Goal: Task Accomplishment & Management: Use online tool/utility

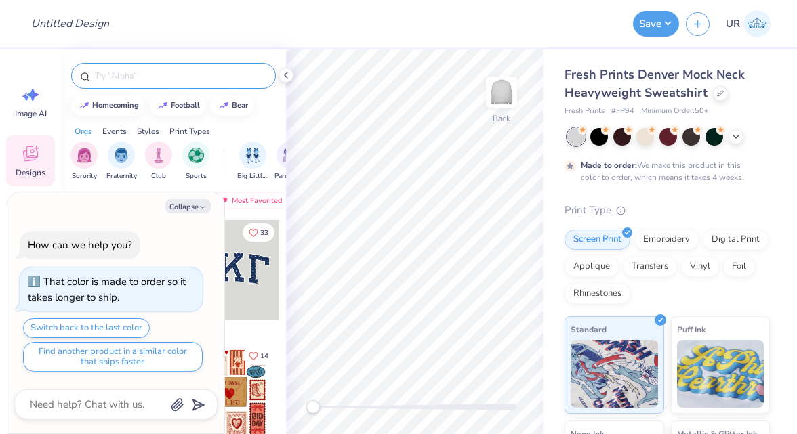
click at [203, 68] on div at bounding box center [173, 76] width 205 height 26
click at [165, 85] on div at bounding box center [173, 76] width 205 height 26
type textarea "x"
click at [148, 73] on input "text" at bounding box center [181, 76] width 174 height 14
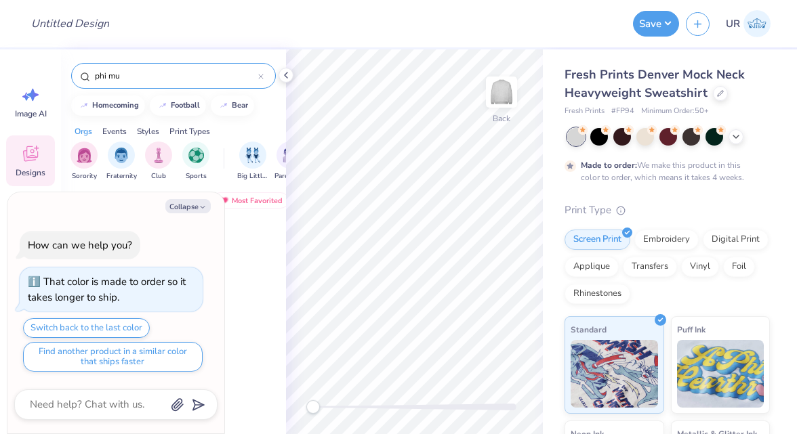
type input "phi mu"
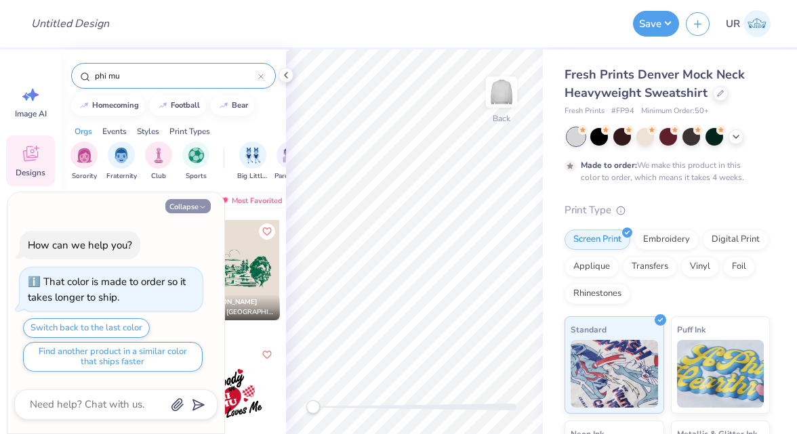
click at [195, 207] on button "Collapse" at bounding box center [187, 206] width 45 height 14
type textarea "x"
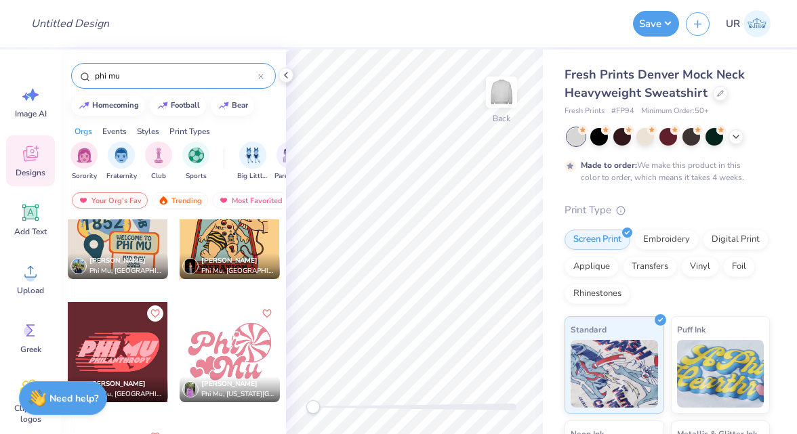
scroll to position [1009, 0]
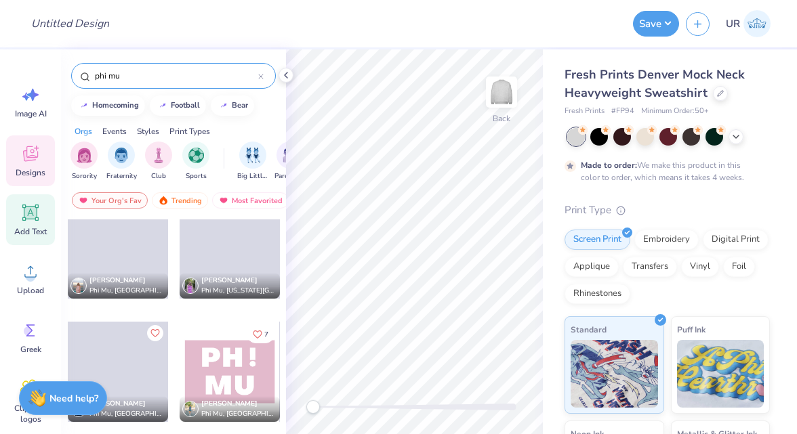
click at [41, 222] on div "Add Text" at bounding box center [30, 220] width 49 height 51
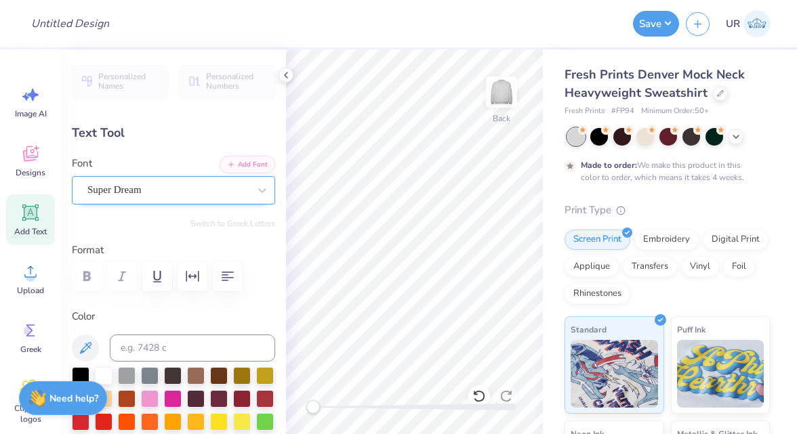
click at [167, 186] on div "Super Dream" at bounding box center [168, 190] width 164 height 21
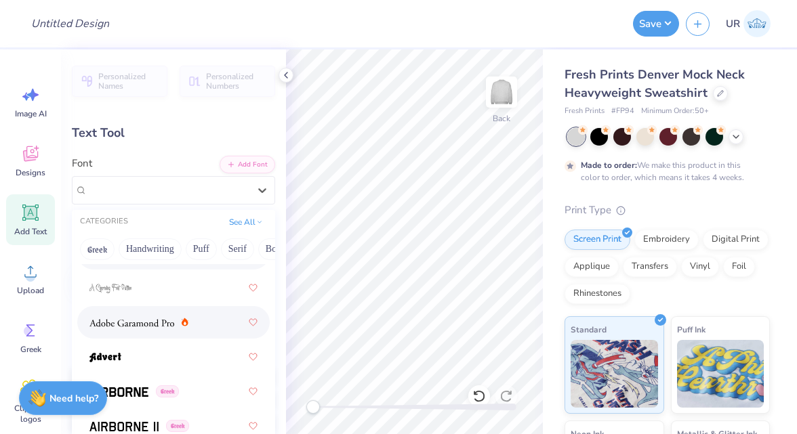
scroll to position [228, 0]
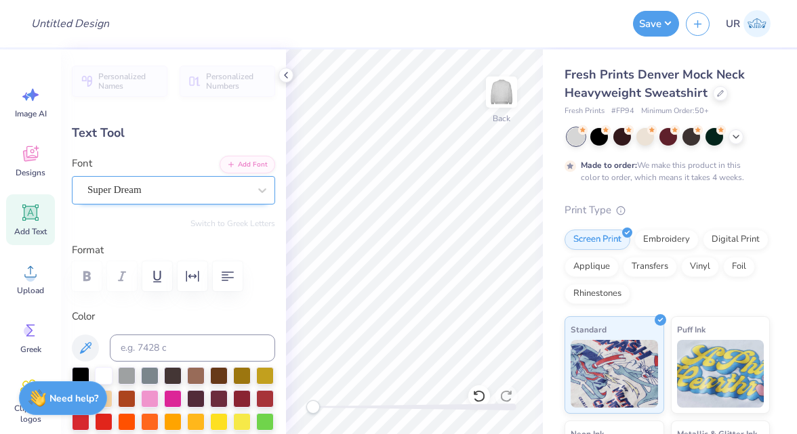
click at [183, 182] on div "Super Dream" at bounding box center [168, 190] width 164 height 21
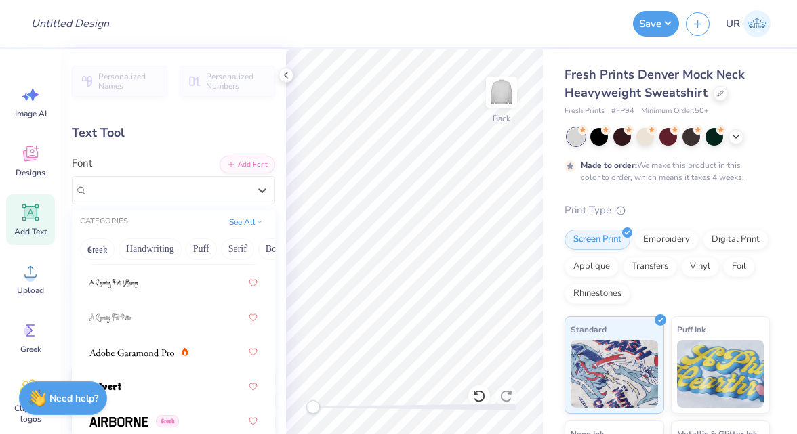
scroll to position [195, 0]
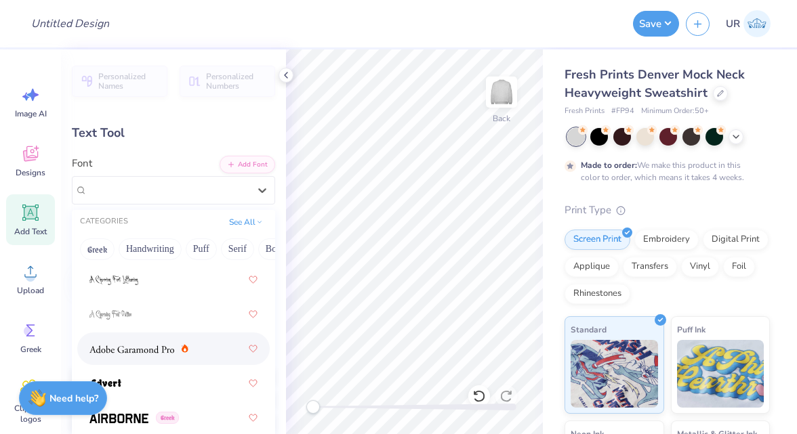
click at [146, 343] on span at bounding box center [131, 349] width 85 height 14
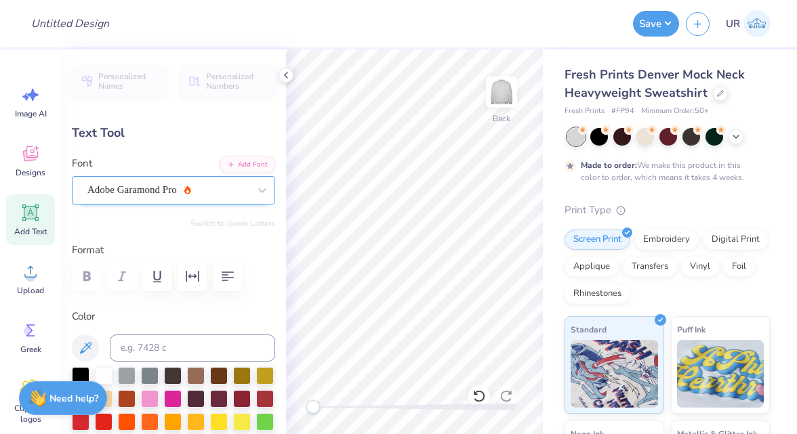
click at [192, 185] on div "Adobe Garamond Pro" at bounding box center [168, 190] width 164 height 21
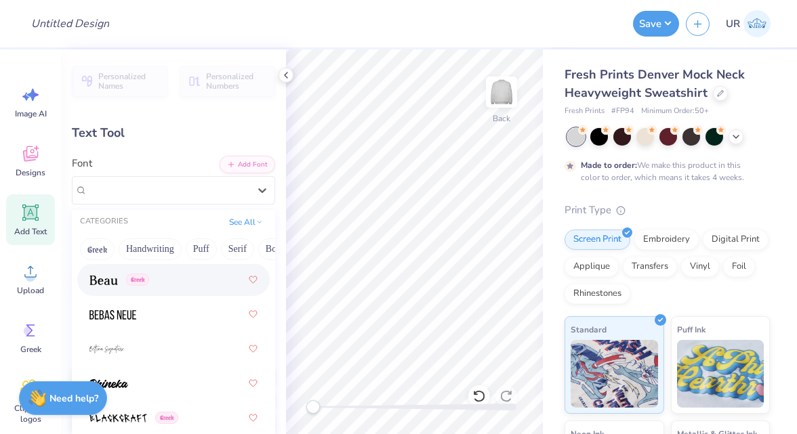
scroll to position [866, 0]
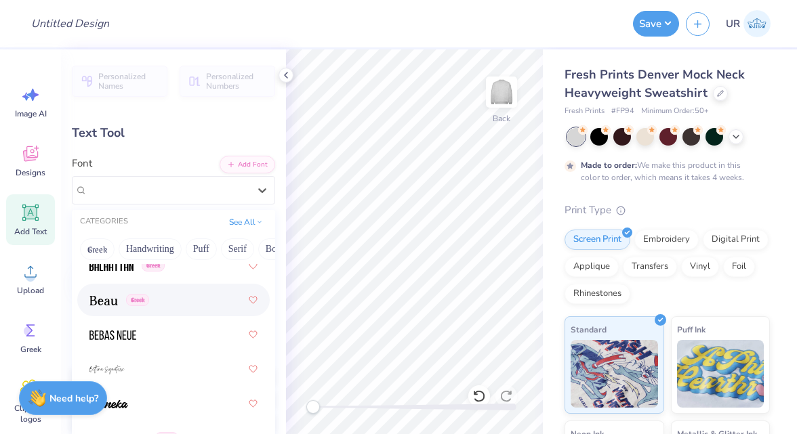
click at [186, 297] on div "Greek" at bounding box center [173, 300] width 168 height 24
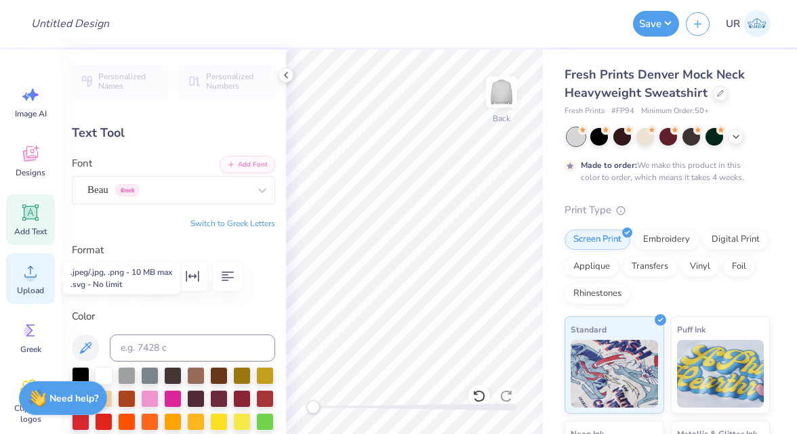
click at [20, 284] on div "Upload" at bounding box center [30, 279] width 49 height 51
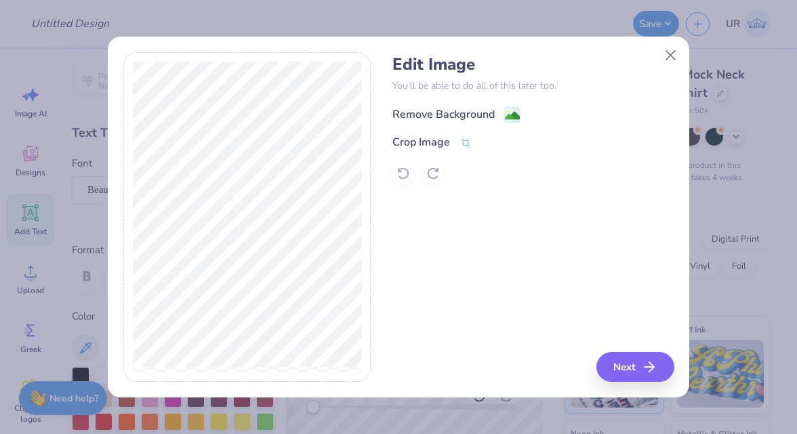
click at [461, 118] on div "Remove Background" at bounding box center [443, 114] width 102 height 16
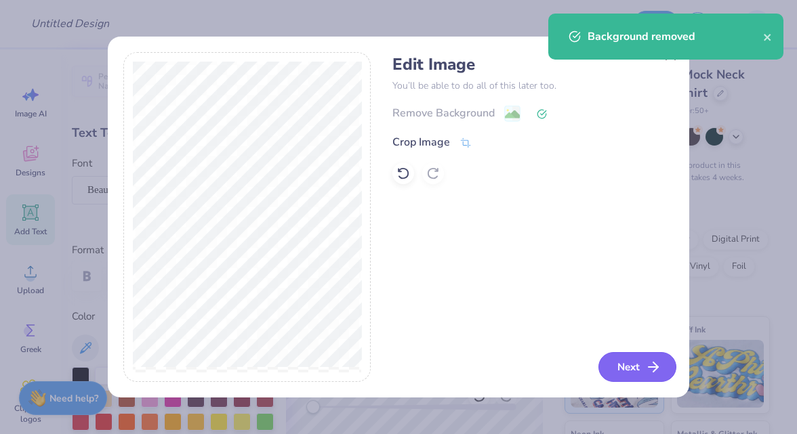
click at [611, 364] on button "Next" at bounding box center [638, 367] width 78 height 30
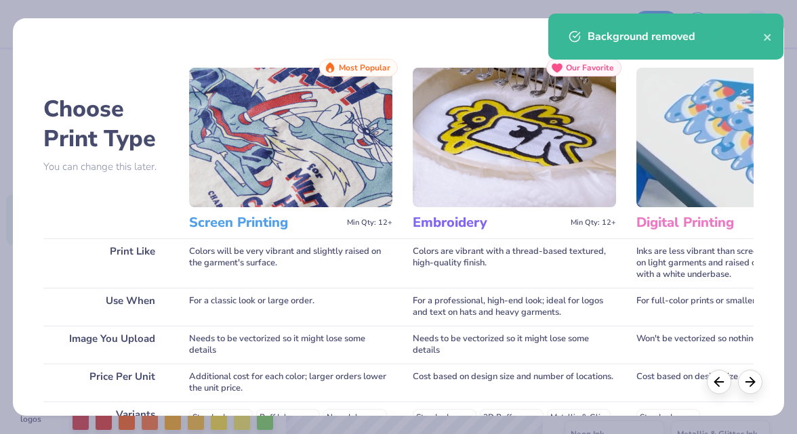
scroll to position [241, 0]
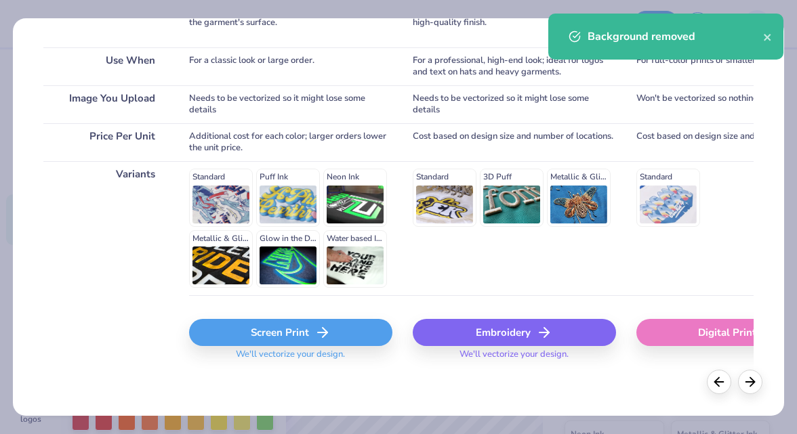
click at [264, 338] on div "Screen Print" at bounding box center [290, 332] width 203 height 27
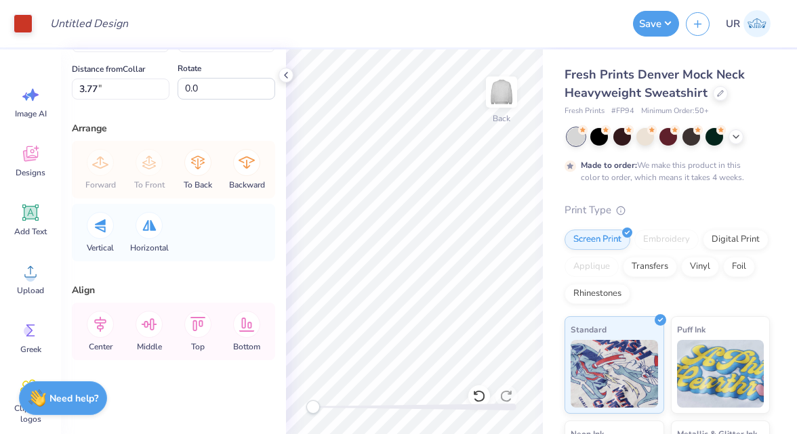
scroll to position [0, 0]
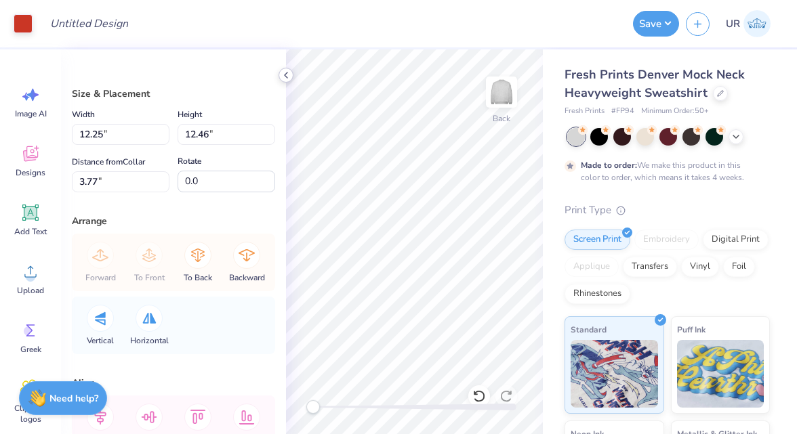
click at [289, 70] on icon at bounding box center [286, 75] width 11 height 11
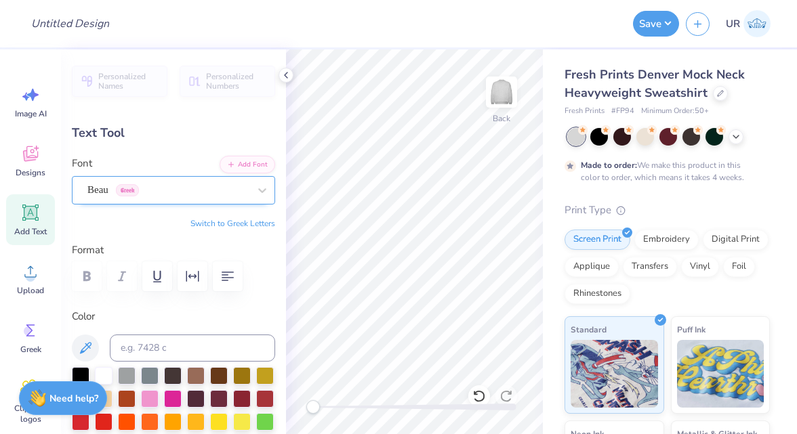
click at [222, 193] on div "Beau Greek" at bounding box center [168, 190] width 164 height 21
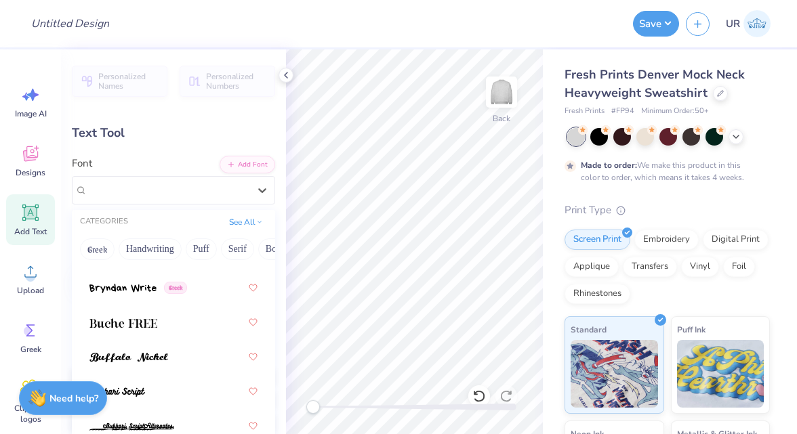
scroll to position [1711, 0]
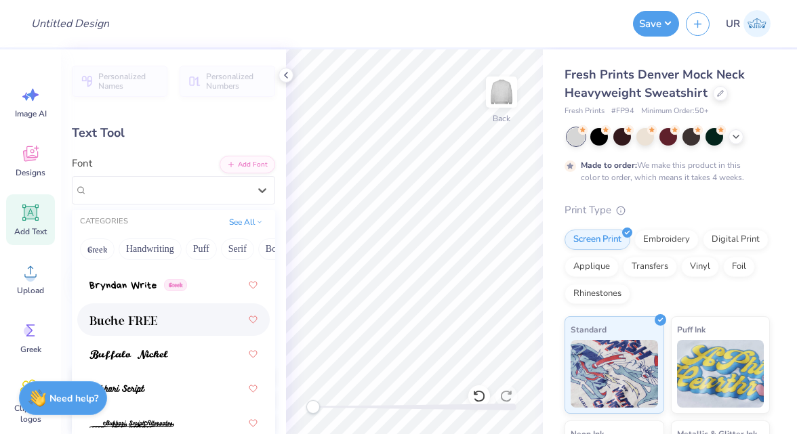
click at [195, 314] on div at bounding box center [173, 320] width 168 height 24
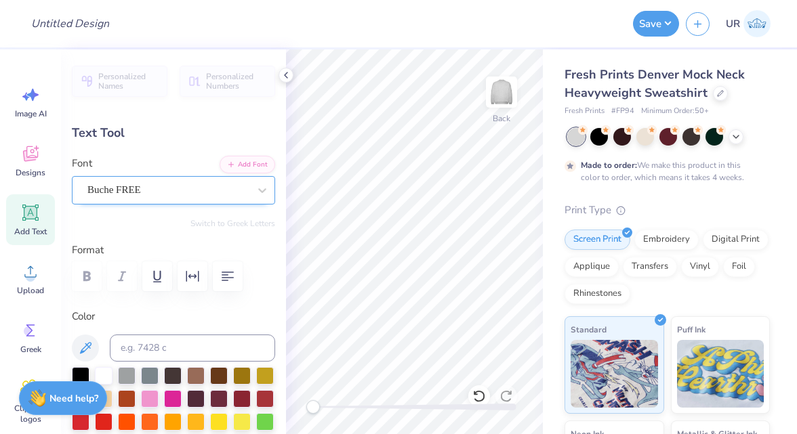
click at [166, 194] on div "Buche FREE" at bounding box center [168, 190] width 164 height 21
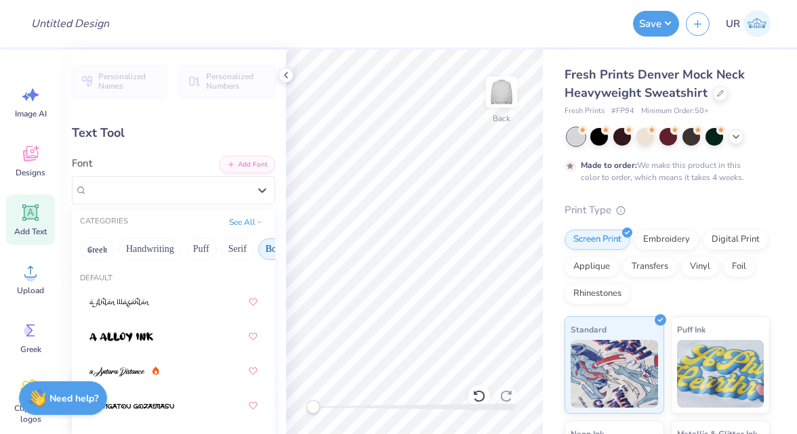
scroll to position [0, 56]
drag, startPoint x: 262, startPoint y: 246, endPoint x: 216, endPoint y: 249, distance: 45.5
click at [216, 249] on div "Greek Handwriting Puff Serif Bold Calligraphy Retro Sans Serif Minimal Fantasy …" at bounding box center [173, 250] width 203 height 30
click at [216, 249] on button "Bold" at bounding box center [218, 250] width 33 height 22
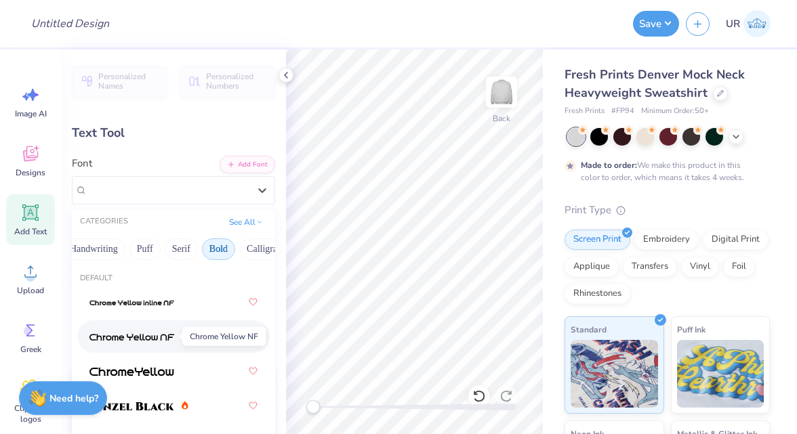
scroll to position [51, 0]
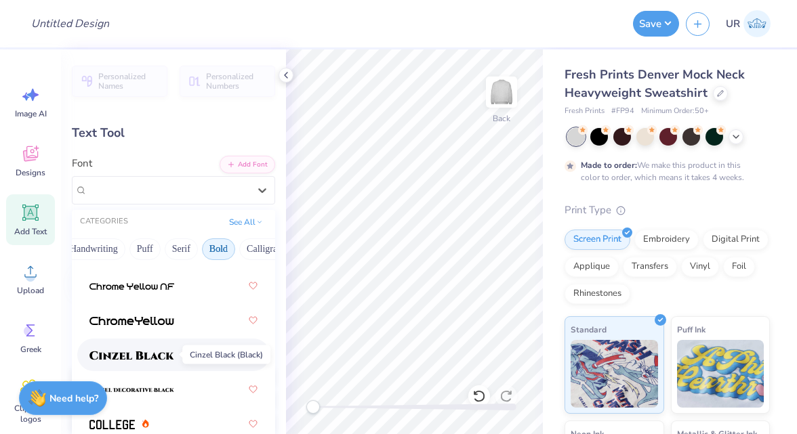
click at [161, 356] on img at bounding box center [131, 355] width 85 height 9
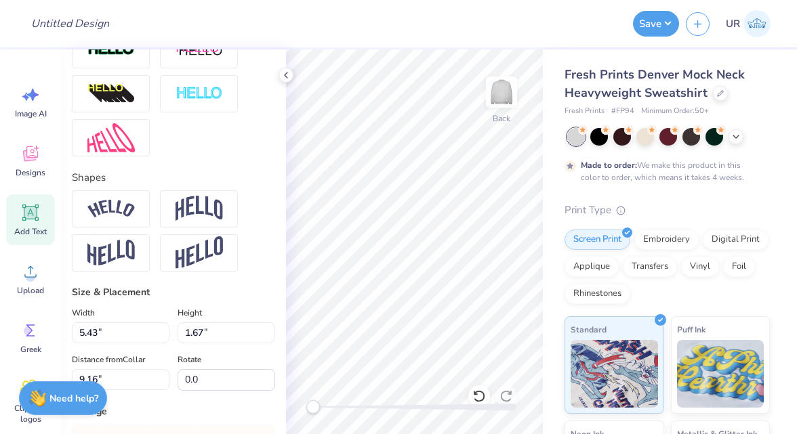
scroll to position [479, 0]
type textarea "phi mu"
click at [132, 211] on img at bounding box center [110, 210] width 47 height 18
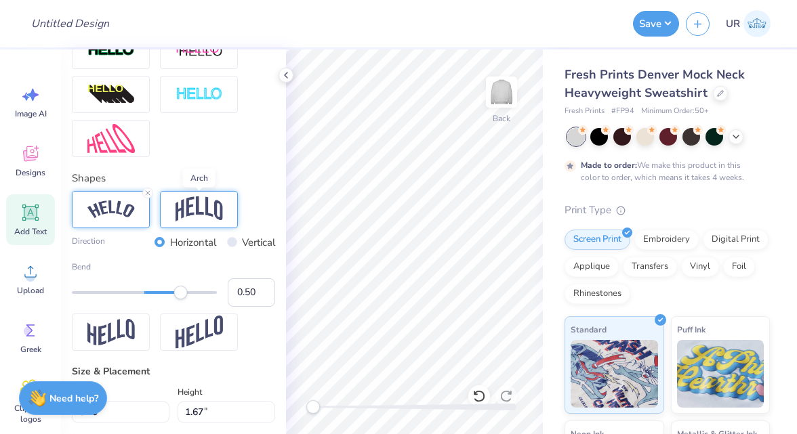
click at [186, 203] on img at bounding box center [199, 210] width 47 height 26
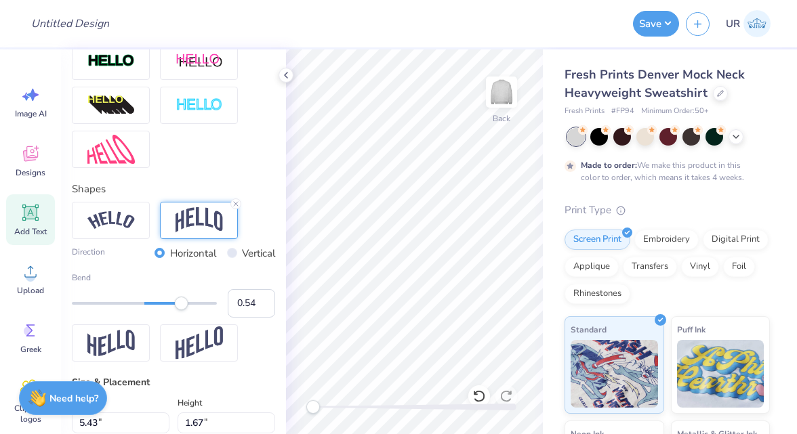
type input "0.55"
click at [184, 302] on div "Accessibility label" at bounding box center [185, 304] width 14 height 14
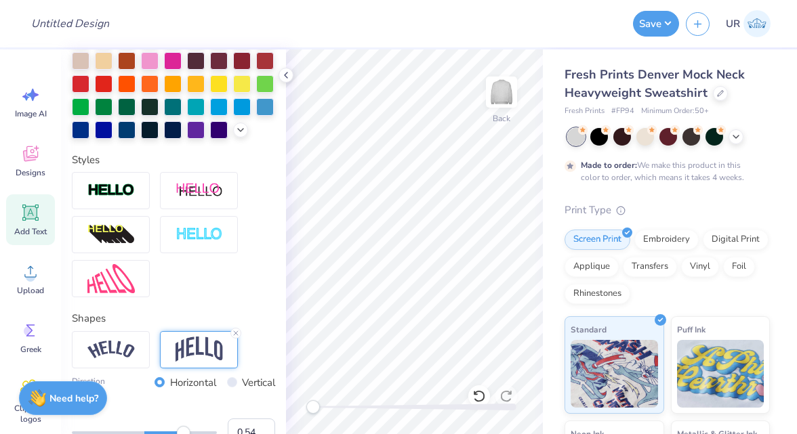
scroll to position [337, 0]
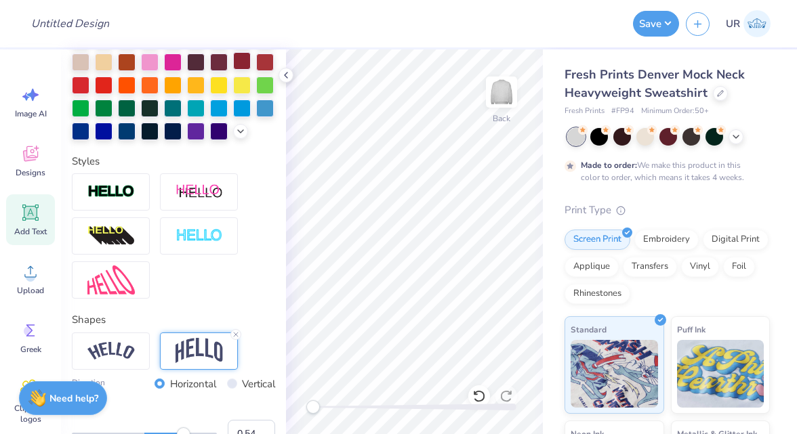
click at [244, 63] on div at bounding box center [242, 61] width 18 height 18
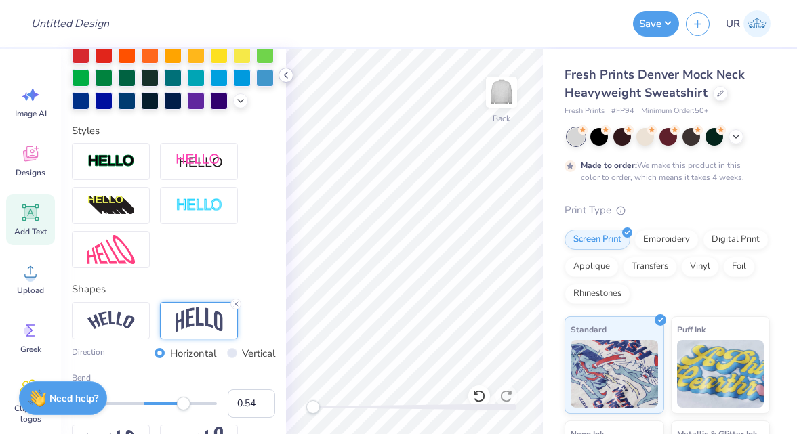
click at [289, 74] on icon at bounding box center [286, 75] width 11 height 11
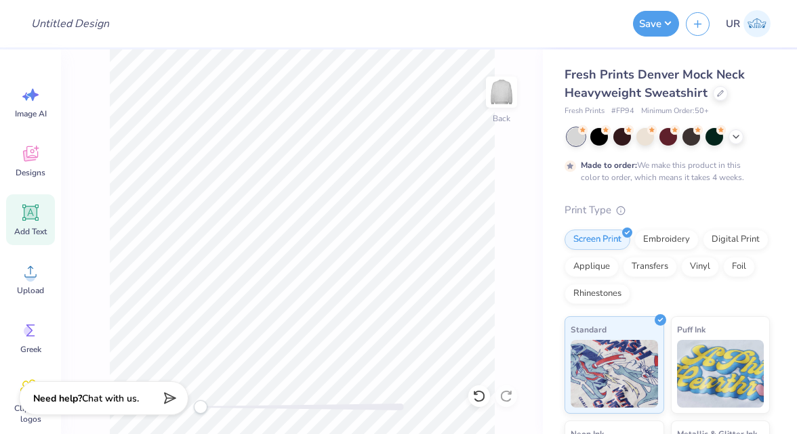
type input "11.00"
type input "4.38"
type input "3.00"
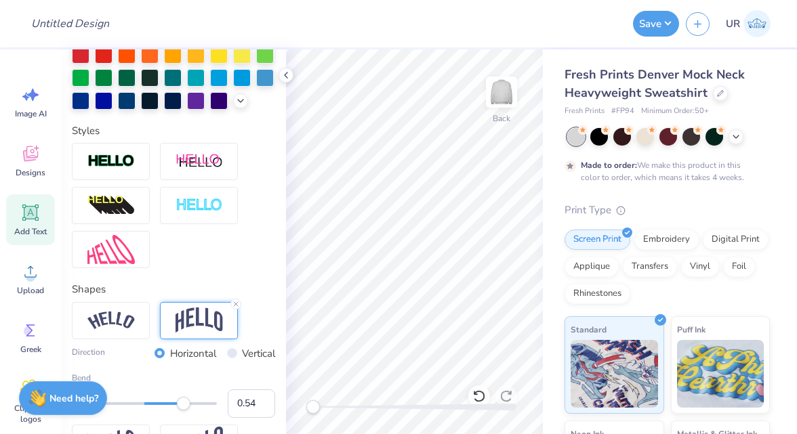
scroll to position [415, 0]
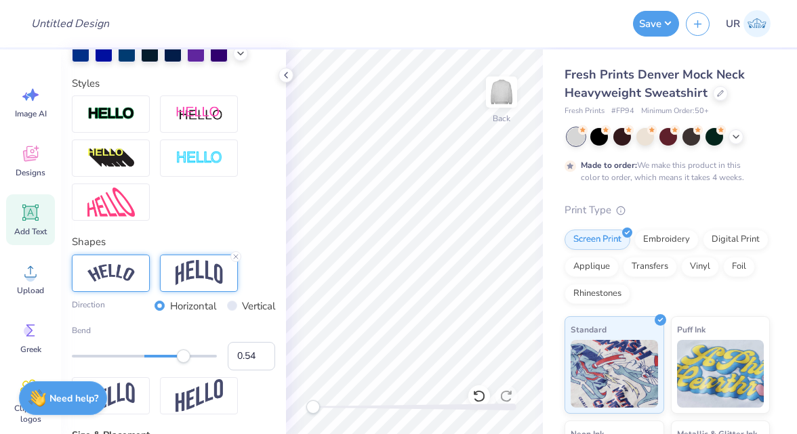
click at [121, 272] on img at bounding box center [110, 273] width 47 height 18
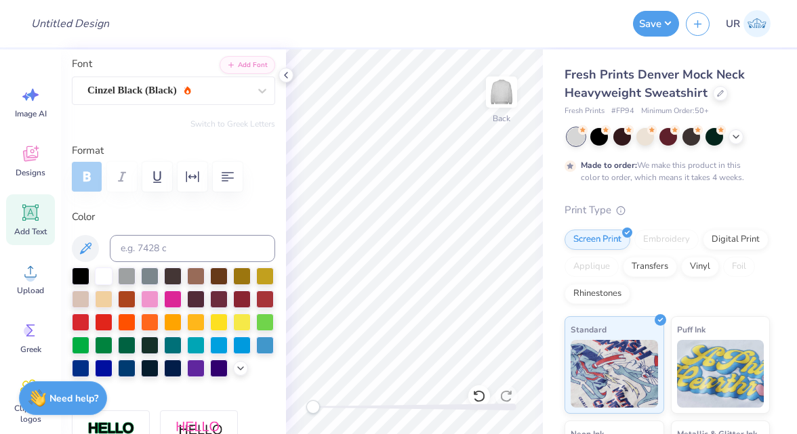
scroll to position [86, 0]
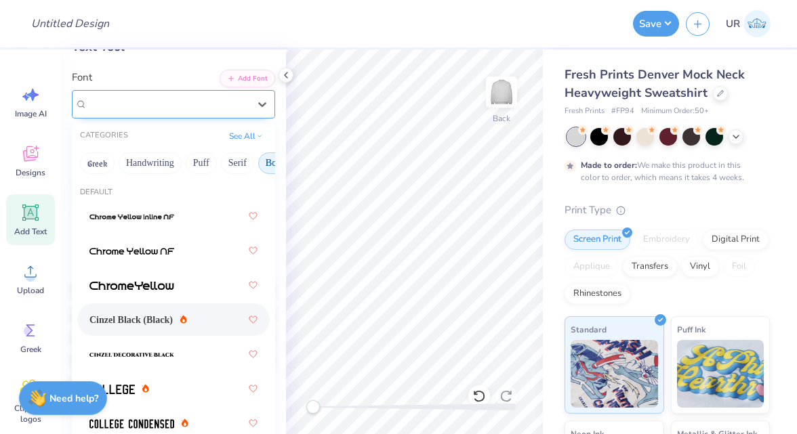
click at [223, 112] on div at bounding box center [167, 104] width 161 height 18
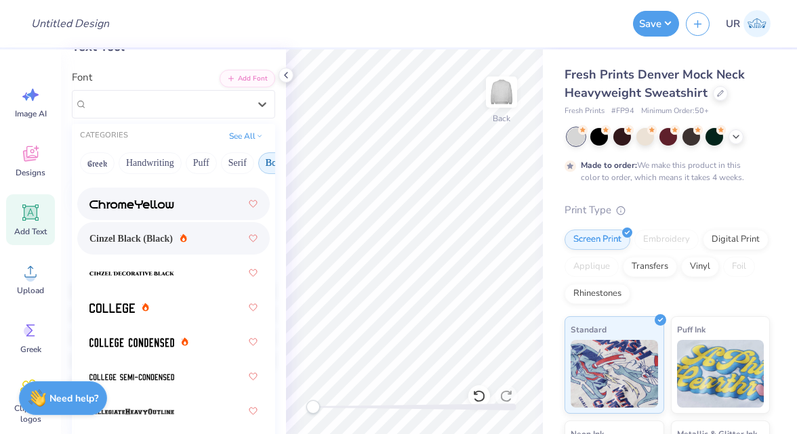
scroll to position [85, 0]
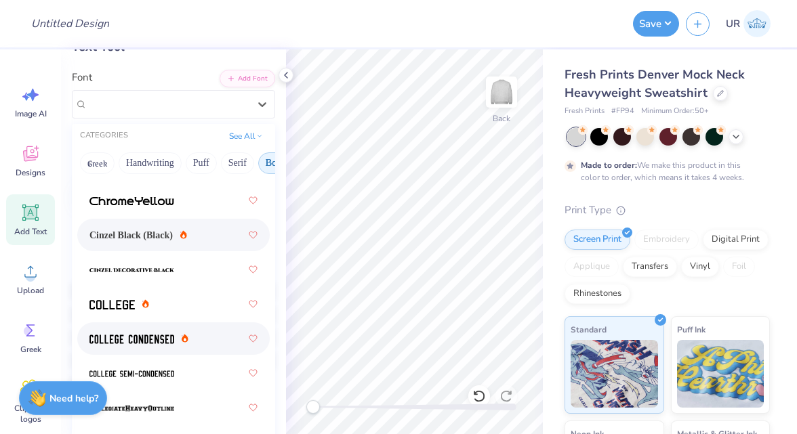
click at [167, 343] on span at bounding box center [131, 339] width 85 height 14
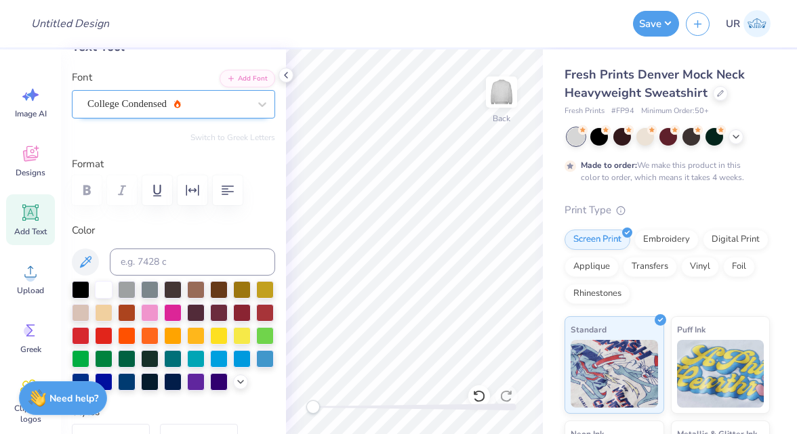
click at [241, 109] on div "College Condensed" at bounding box center [168, 104] width 164 height 21
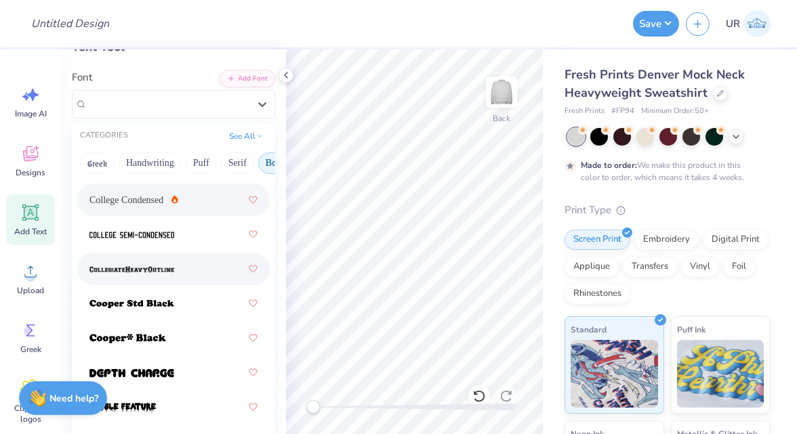
scroll to position [157, 0]
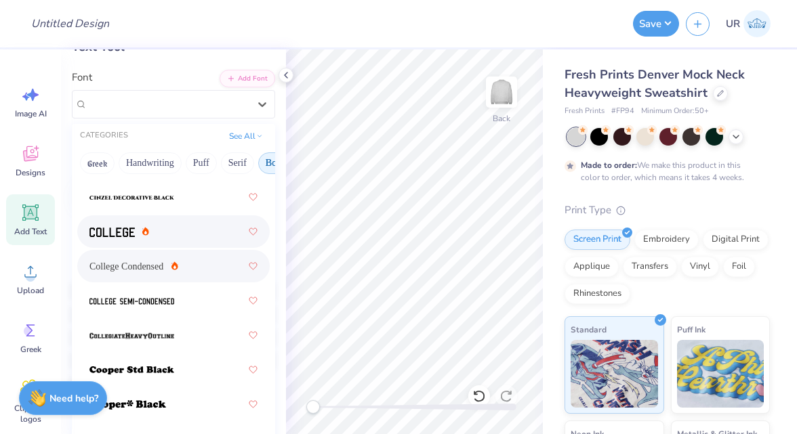
click at [178, 237] on div at bounding box center [173, 232] width 168 height 24
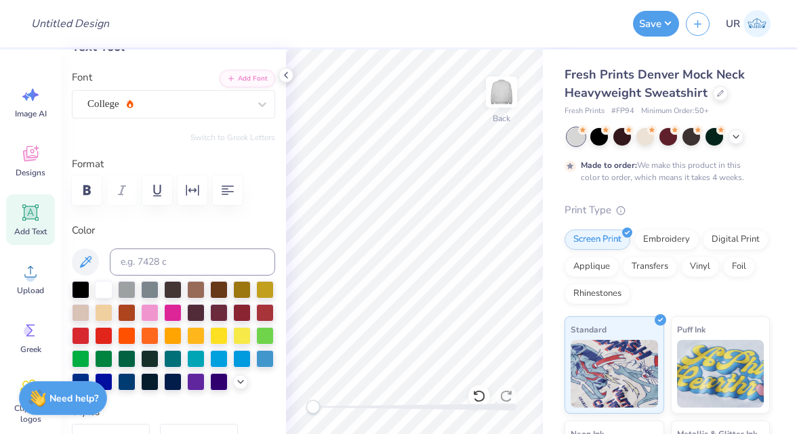
scroll to position [329, 0]
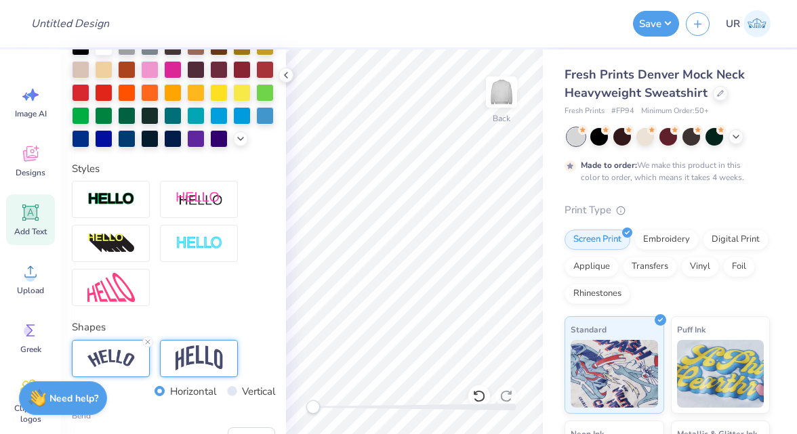
click at [176, 353] on img at bounding box center [199, 359] width 47 height 26
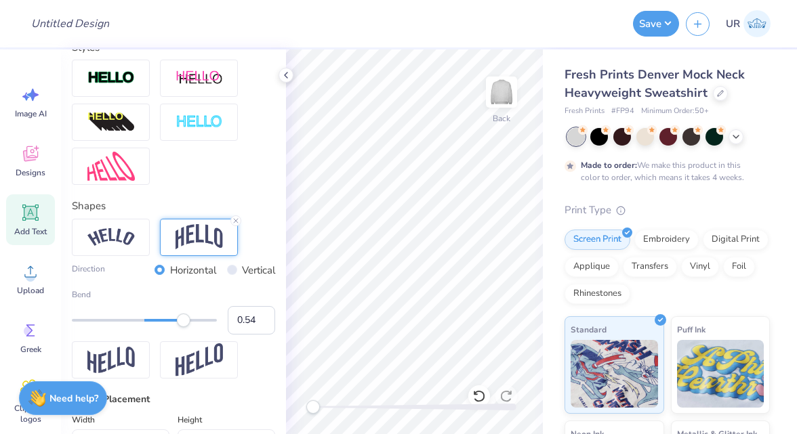
scroll to position [462, 0]
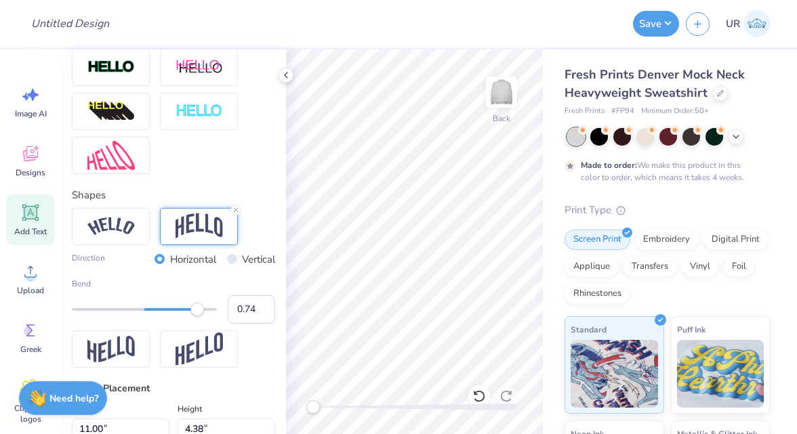
type input "0.75"
drag, startPoint x: 187, startPoint y: 308, endPoint x: 199, endPoint y: 308, distance: 11.5
click at [199, 308] on div "Accessibility label" at bounding box center [199, 310] width 14 height 14
type input "0.29"
drag, startPoint x: 199, startPoint y: 308, endPoint x: 165, endPoint y: 308, distance: 33.2
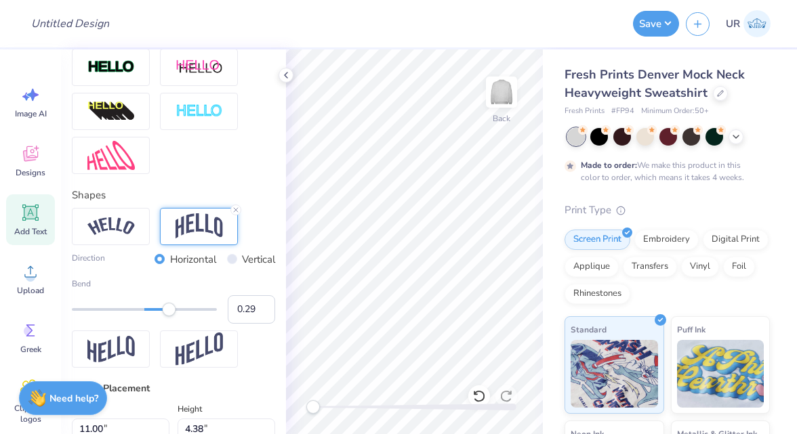
click at [165, 308] on div "Accessibility label" at bounding box center [169, 310] width 14 height 14
type input "10.01"
type input "3.77"
type input "3.64"
type input "12.32"
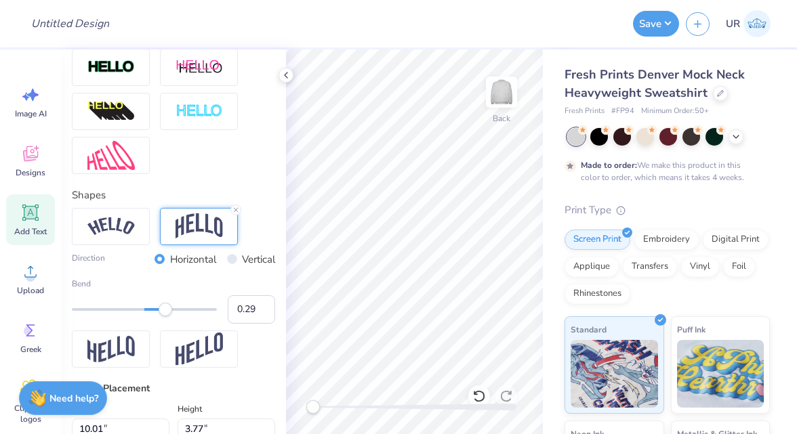
type input "4.64"
type input "3.00"
click at [284, 78] on icon at bounding box center [286, 75] width 11 height 11
type textarea "phi mu"
click at [282, 75] on icon at bounding box center [286, 75] width 11 height 11
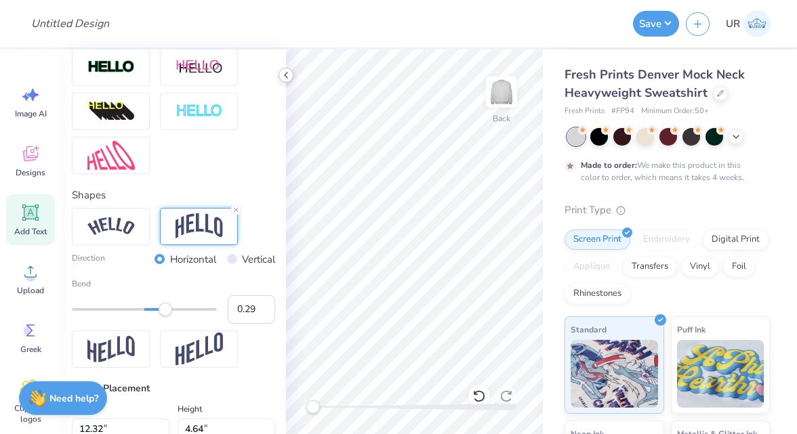
click at [287, 70] on icon at bounding box center [286, 75] width 11 height 11
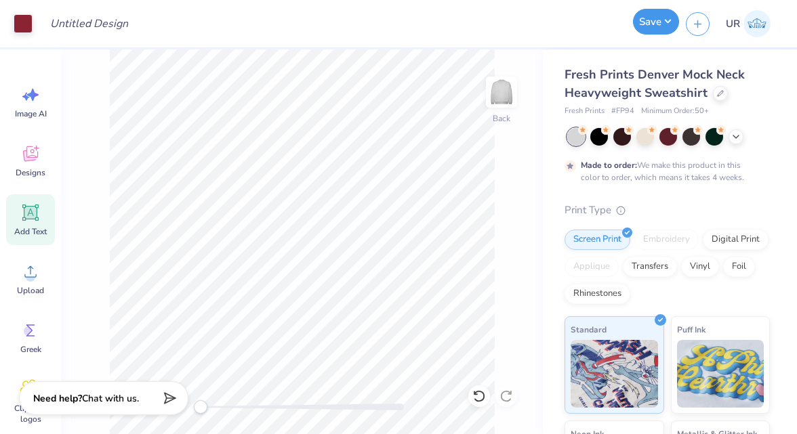
click at [664, 20] on button "Save" at bounding box center [656, 22] width 46 height 26
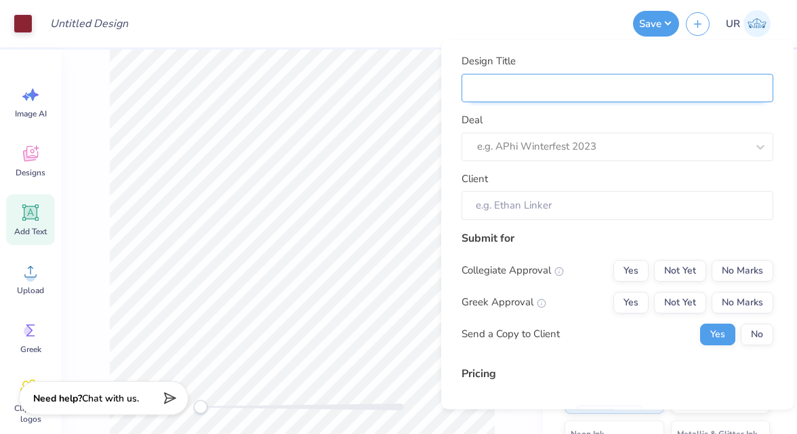
click at [636, 83] on input "Design Title" at bounding box center [618, 88] width 312 height 29
type input "C"
type input "Cr"
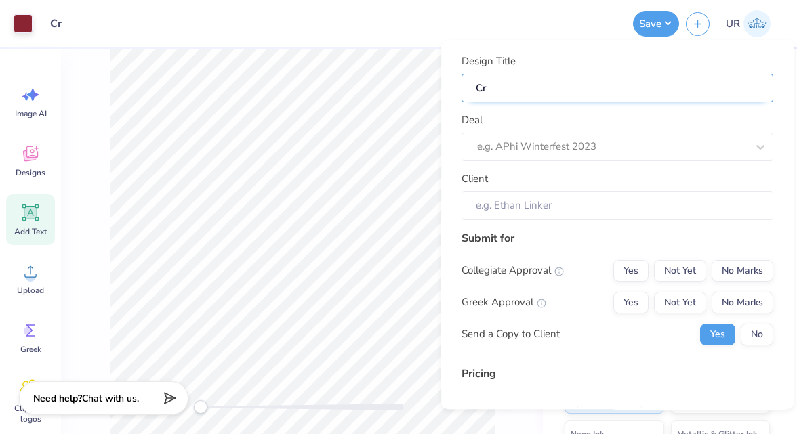
type input "Cre"
type input "Crew"
type input "Crewn"
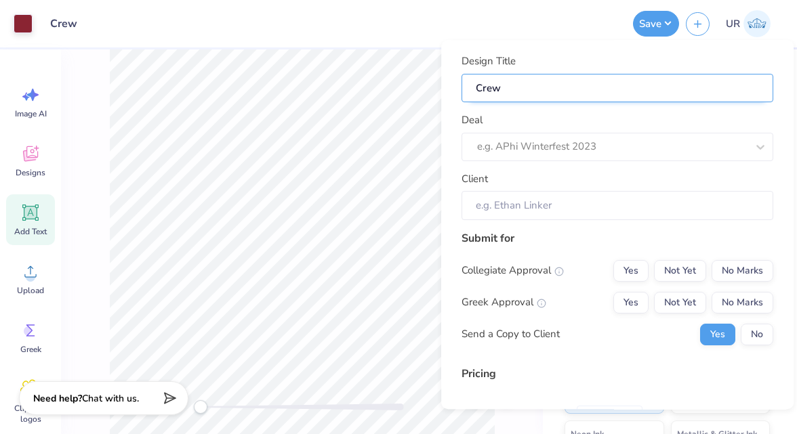
type input "Crewn"
type input "Crewne"
type input "Crewnec"
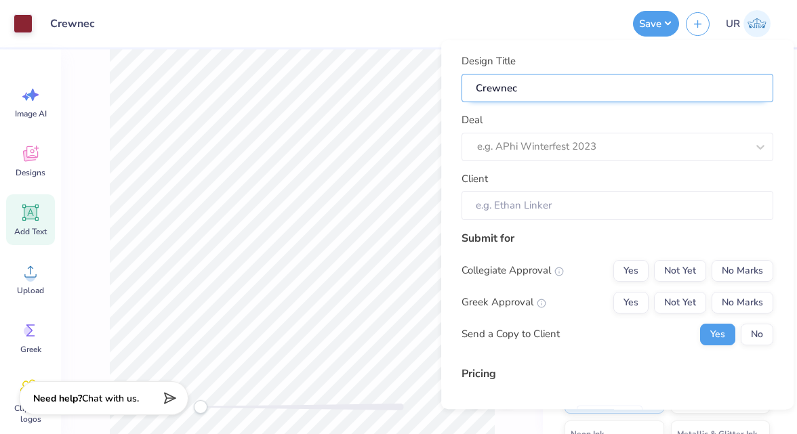
type input "Crewne"
type input "Crewnec"
type input "Crewneck"
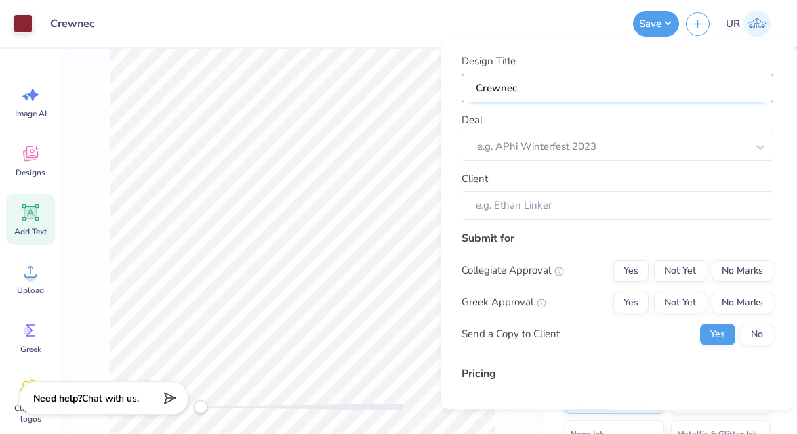
type input "Crewneck"
type input "Crewnecks"
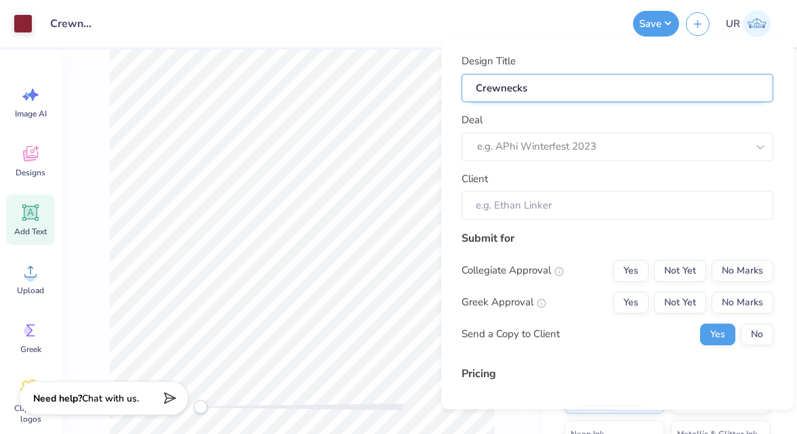
type input "Crewnecks f"
type input "Crewnecks fo"
type input "Crewnecks for"
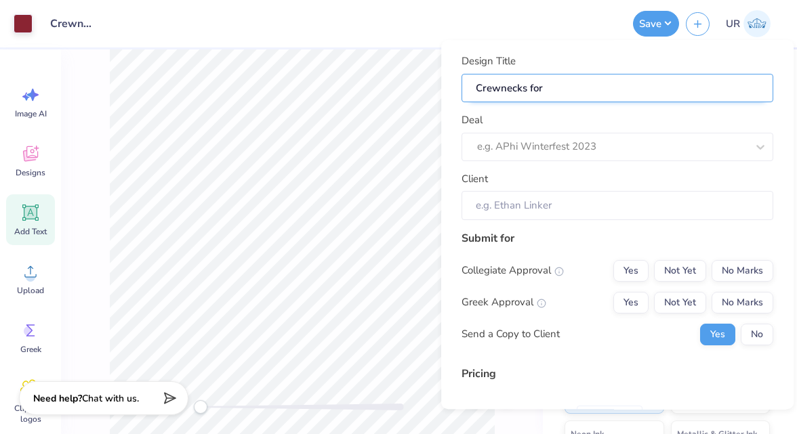
type input "Crewnecks for"
type input "Crewnecks for P"
type input "Crewnecks for Ph"
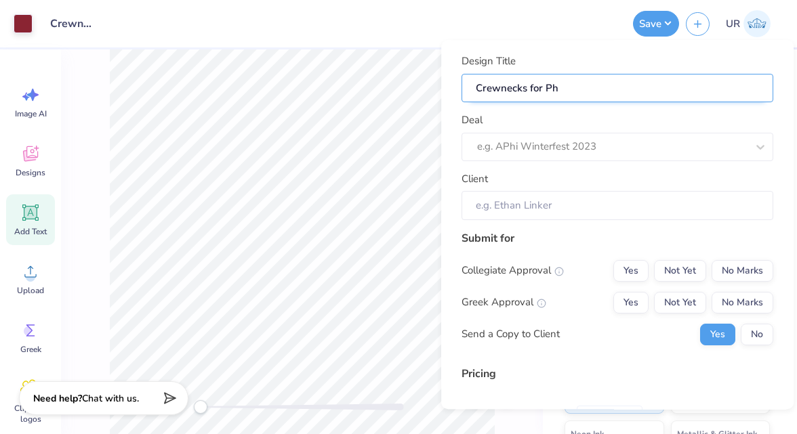
type input "Crewnecks for Phi"
type input "Crewnecks for Phi m"
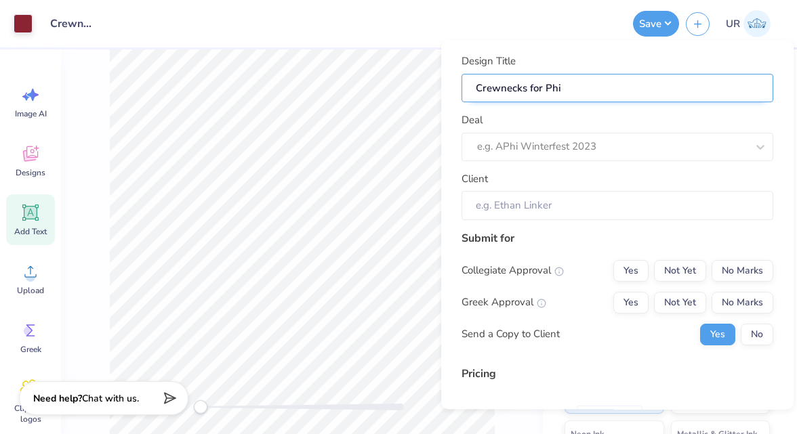
type input "Crewnecks for Phi m"
type input "Crewnecks for Phi mu"
type input "Crewnecks for Phi m"
type input "Crewnecks for Phi"
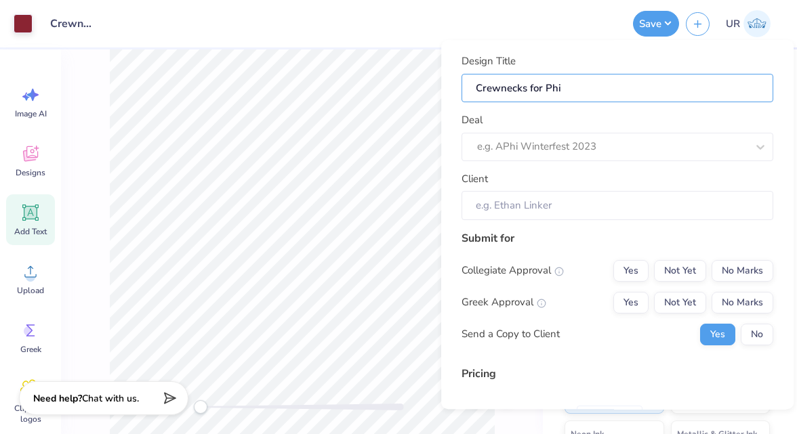
type input "Crewnecks for Phi M"
type input "Crewnecks for Phi Mu"
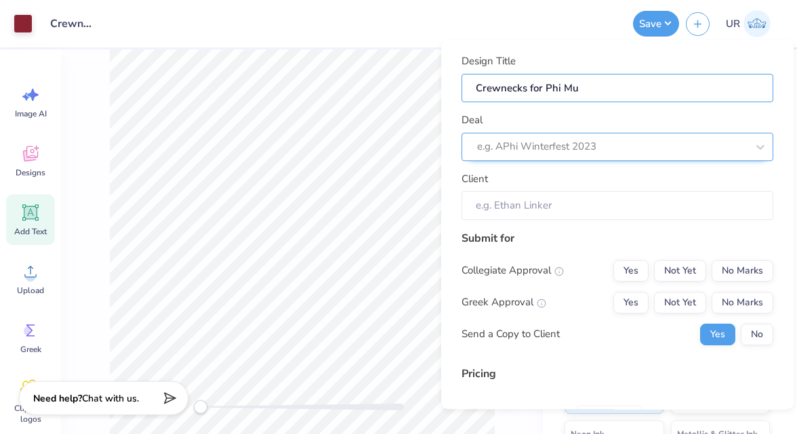
type input "Crewnecks for Phi Mu"
click at [623, 136] on div "e.g. APhi Winterfest 2023" at bounding box center [612, 146] width 272 height 21
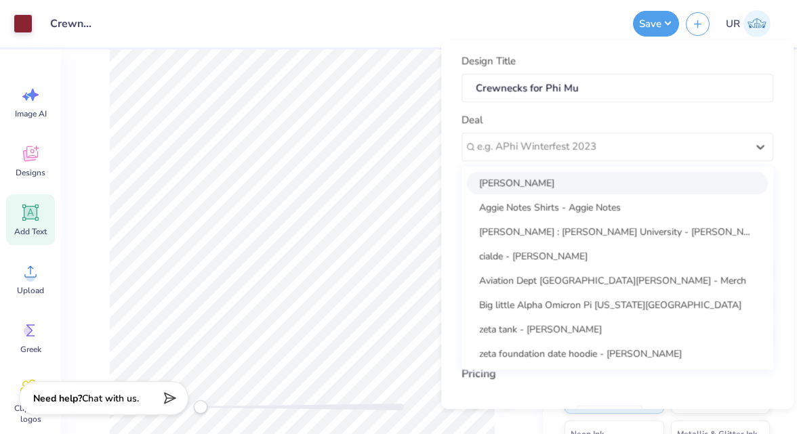
click at [566, 188] on div "[PERSON_NAME]" at bounding box center [617, 183] width 301 height 22
type input "[PERSON_NAME]"
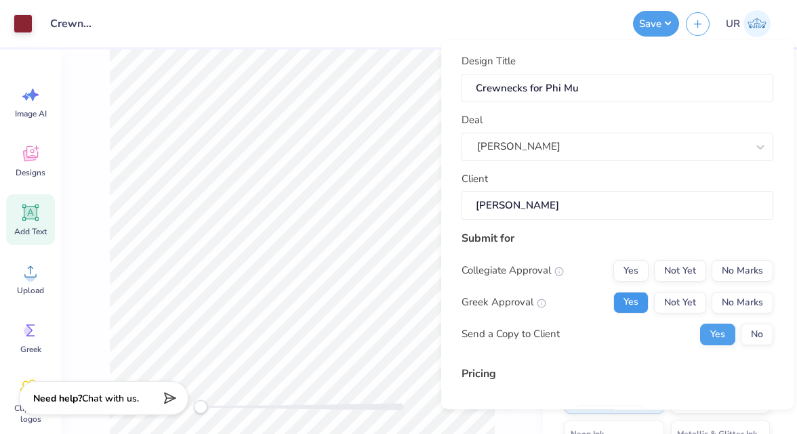
click at [616, 310] on button "Yes" at bounding box center [630, 303] width 35 height 22
click at [753, 261] on button "No Marks" at bounding box center [743, 271] width 62 height 22
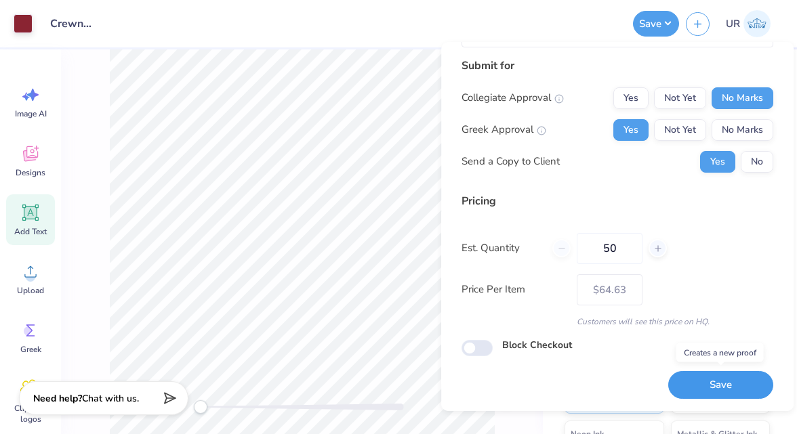
click at [686, 378] on button "Save" at bounding box center [720, 385] width 105 height 28
type input "$64.63"
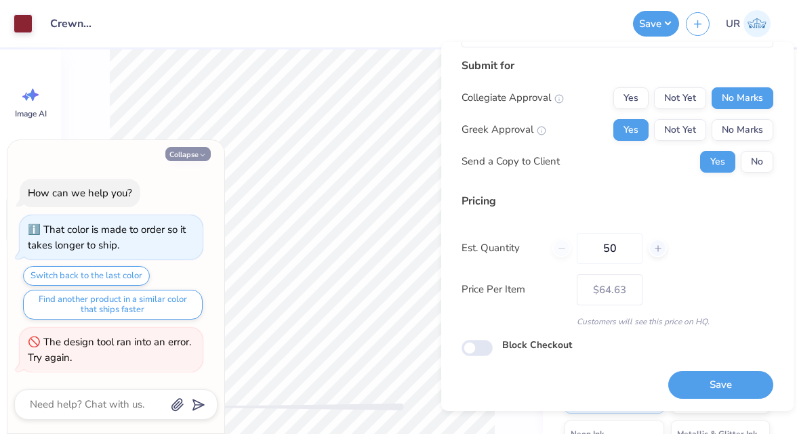
click at [205, 152] on icon "button" at bounding box center [203, 155] width 8 height 8
type textarea "x"
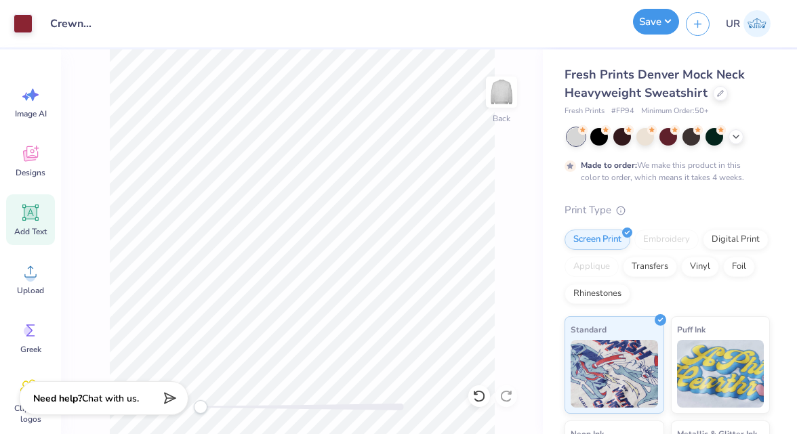
click at [669, 27] on button "Save" at bounding box center [656, 22] width 46 height 26
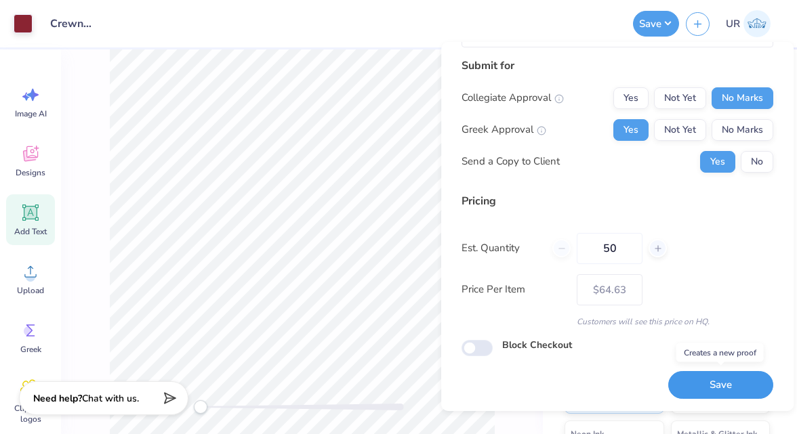
click at [705, 383] on button "Save" at bounding box center [720, 385] width 105 height 28
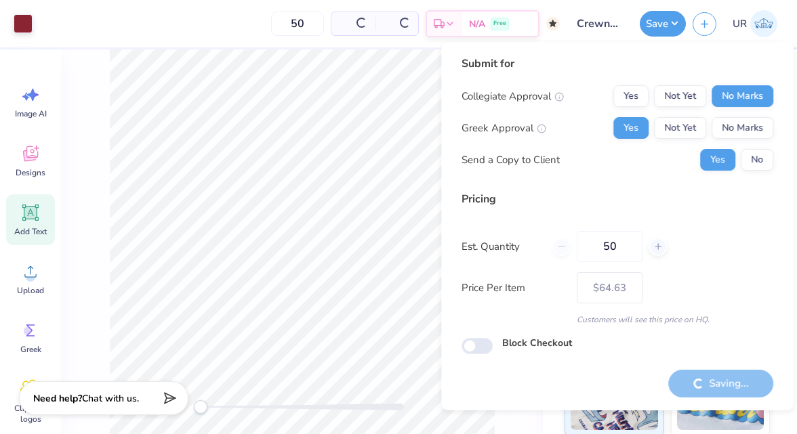
type input "– –"
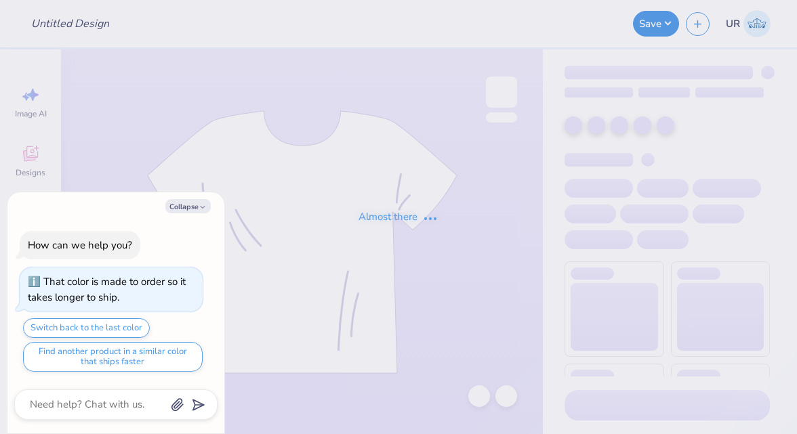
type textarea "x"
type input "Crewnecks for Phi Mu"
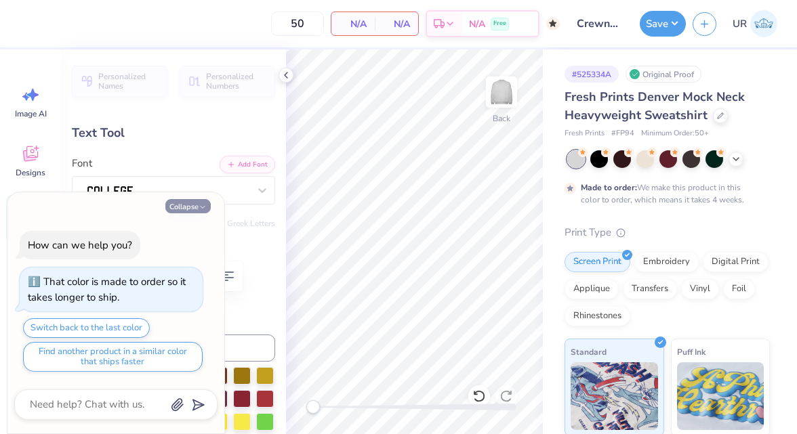
click at [180, 205] on button "Collapse" at bounding box center [187, 206] width 45 height 14
type textarea "x"
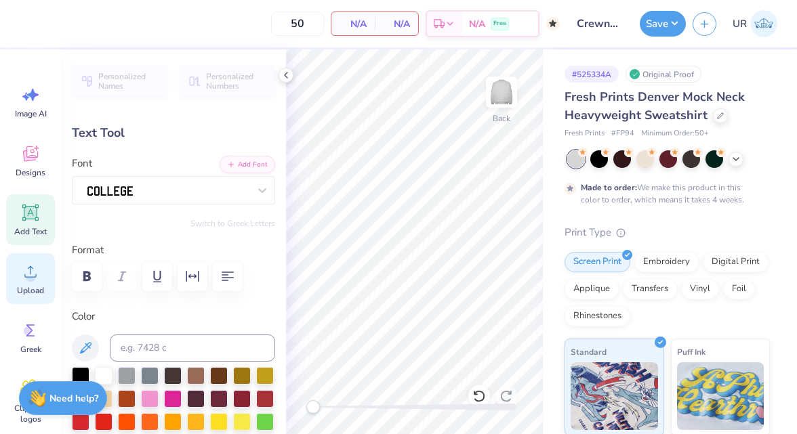
click at [39, 269] on icon at bounding box center [30, 272] width 20 height 20
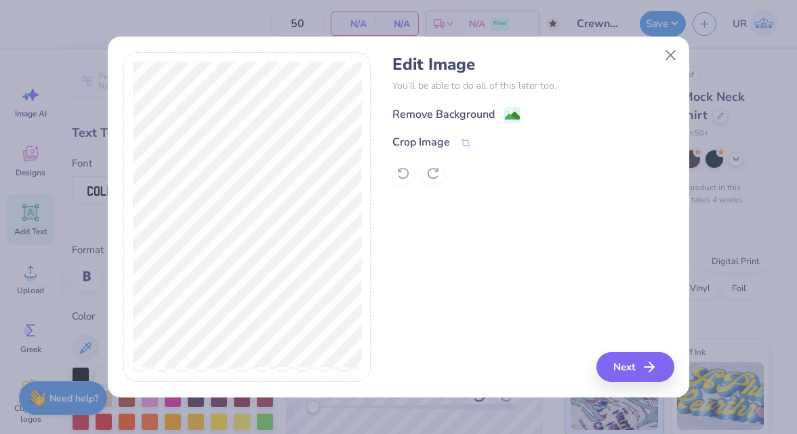
click at [449, 115] on div "Remove Background" at bounding box center [443, 114] width 102 height 16
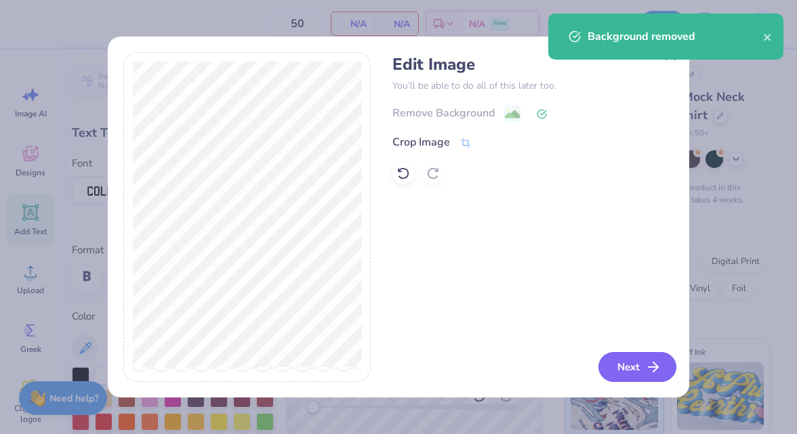
click at [643, 372] on button "Next" at bounding box center [638, 367] width 78 height 30
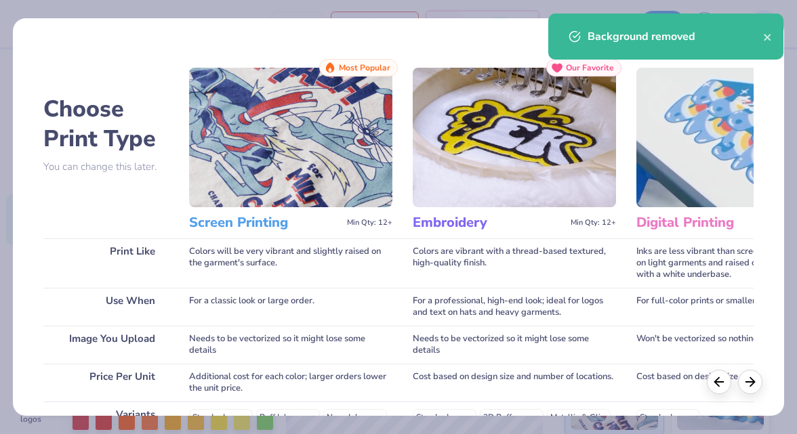
scroll to position [241, 0]
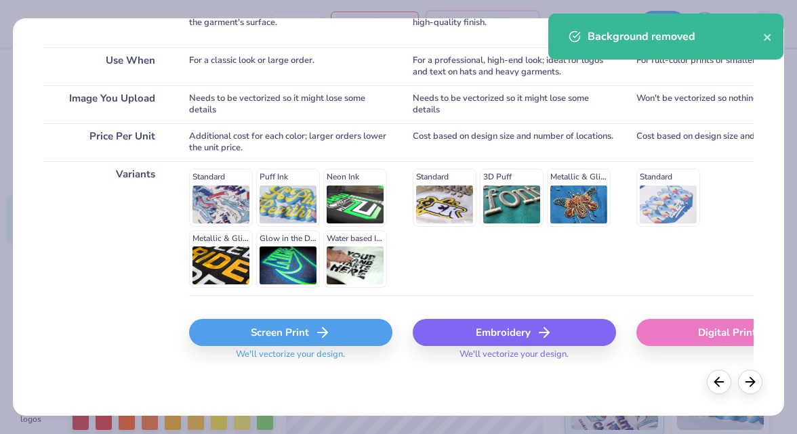
click at [325, 321] on div "Screen Print" at bounding box center [290, 332] width 203 height 27
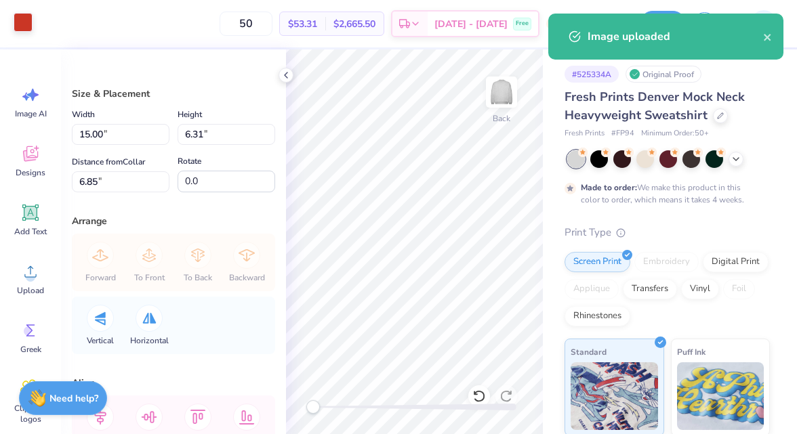
click at [28, 25] on div at bounding box center [23, 22] width 19 height 19
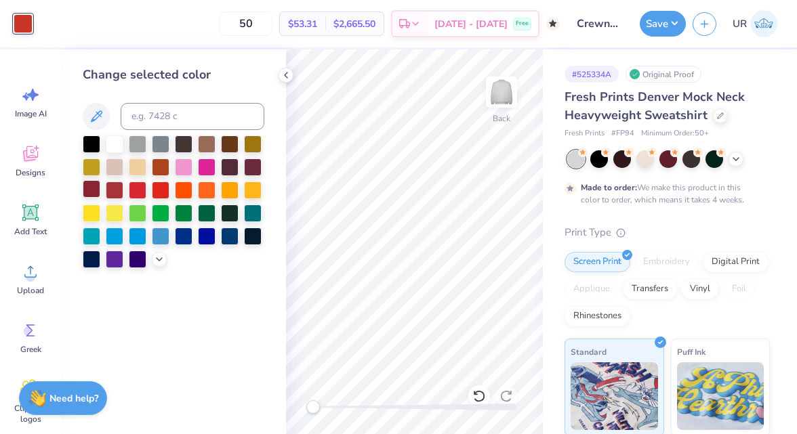
click at [90, 190] on div at bounding box center [92, 189] width 18 height 18
click at [283, 75] on icon at bounding box center [286, 75] width 11 height 11
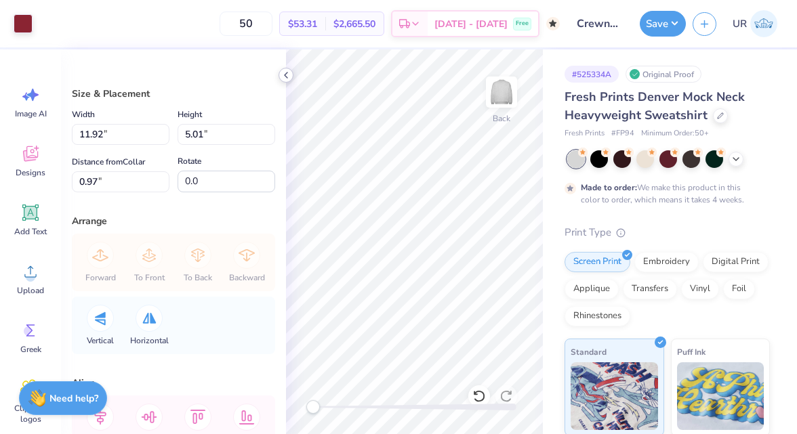
click at [289, 73] on icon at bounding box center [286, 75] width 11 height 11
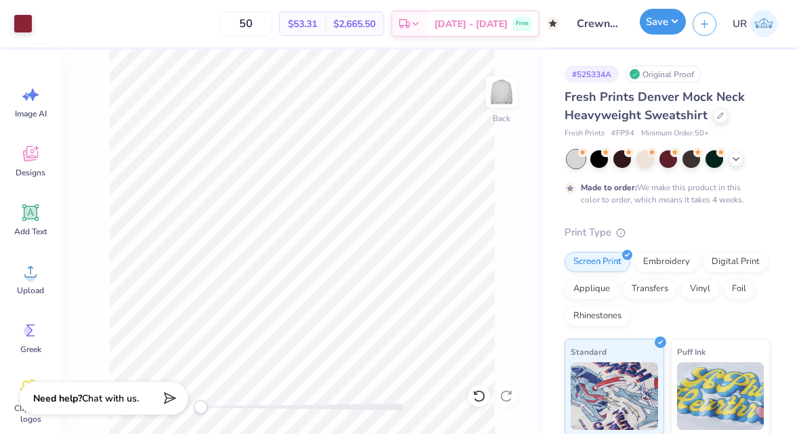
click at [664, 28] on button "Save" at bounding box center [663, 22] width 46 height 26
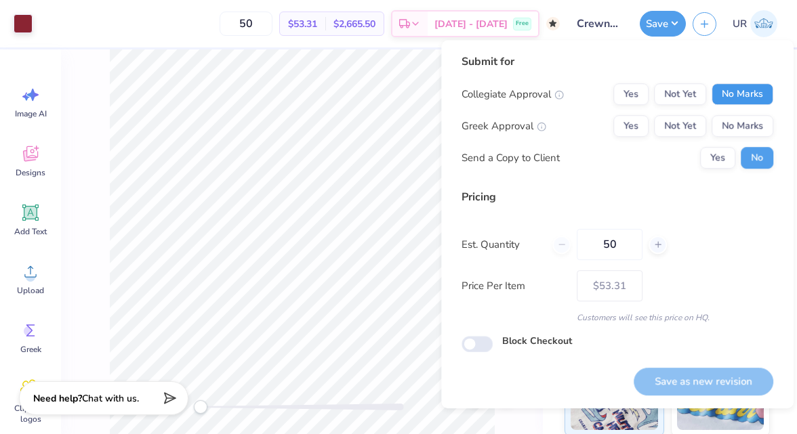
click at [741, 102] on button "No Marks" at bounding box center [743, 94] width 62 height 22
click at [646, 131] on button "Yes" at bounding box center [630, 126] width 35 height 22
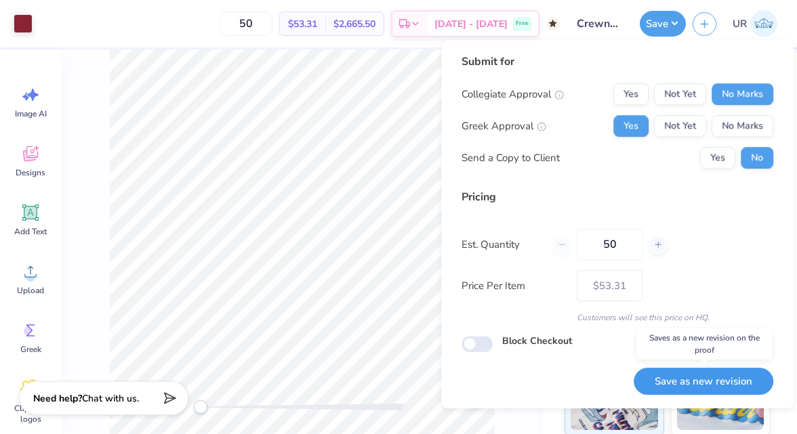
click at [672, 385] on button "Save as new revision" at bounding box center [704, 382] width 140 height 28
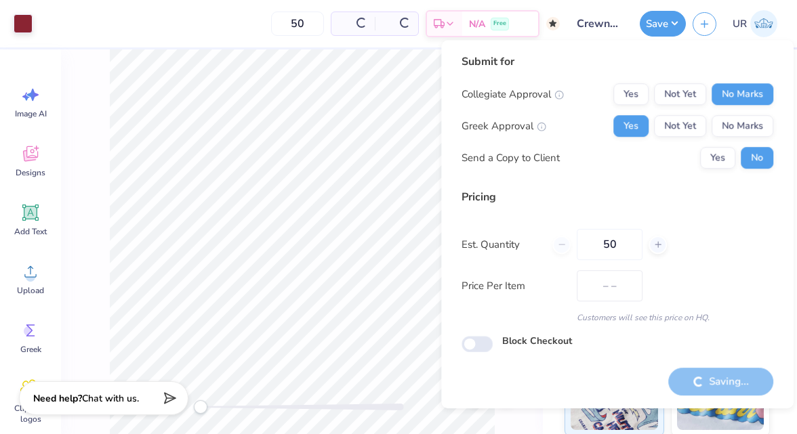
type input "$53.31"
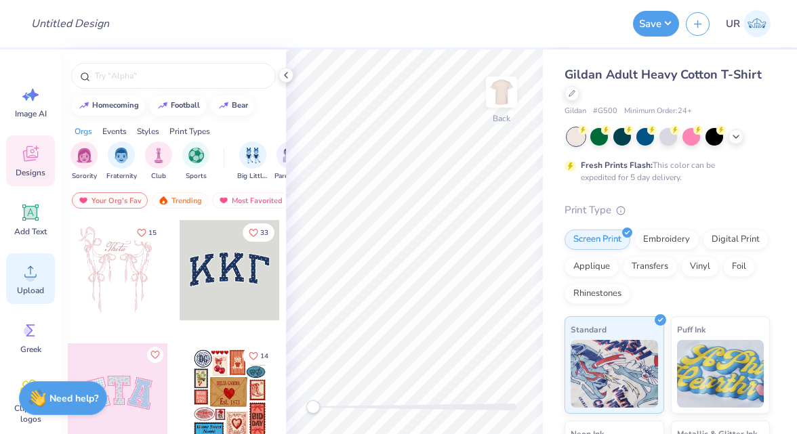
click at [22, 298] on div "Upload" at bounding box center [30, 279] width 49 height 51
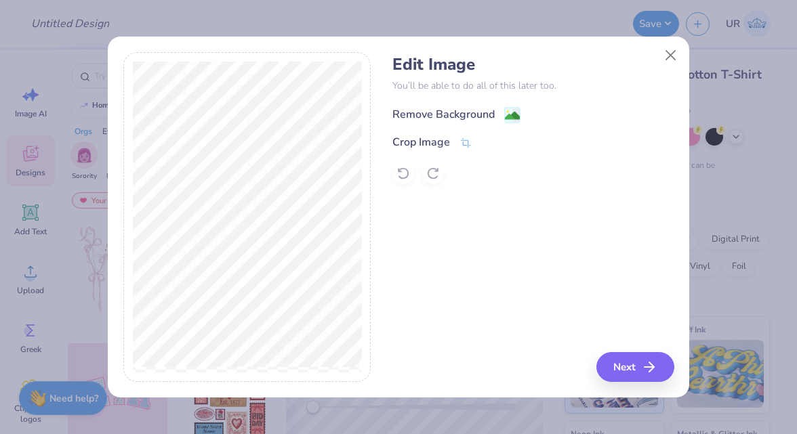
click at [430, 119] on div "Remove Background" at bounding box center [443, 114] width 102 height 16
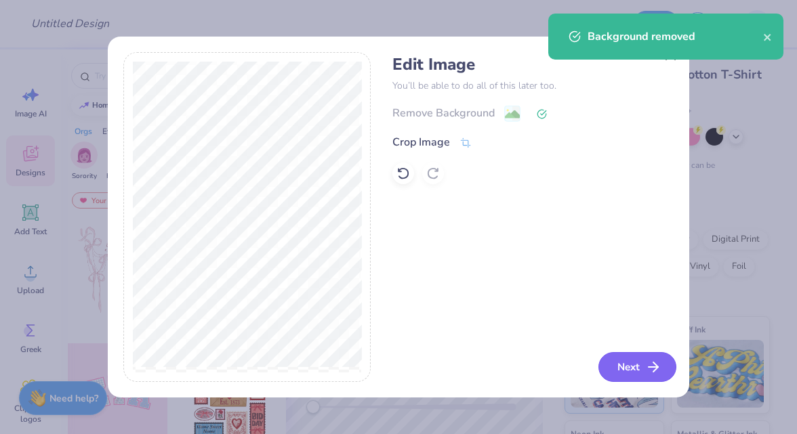
click at [619, 357] on button "Next" at bounding box center [638, 367] width 78 height 30
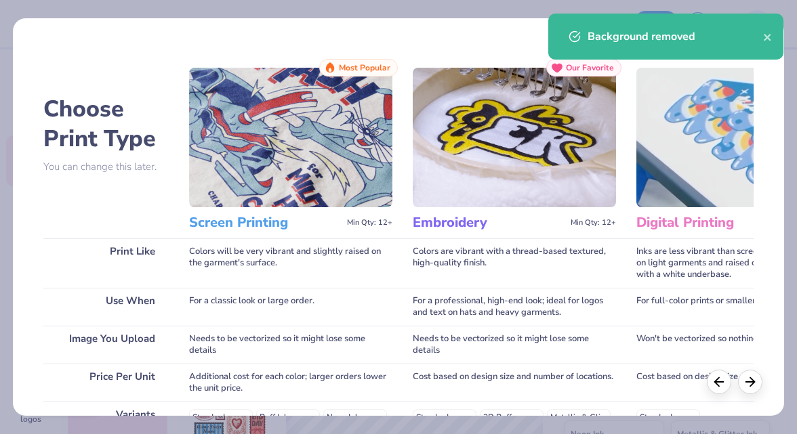
scroll to position [241, 0]
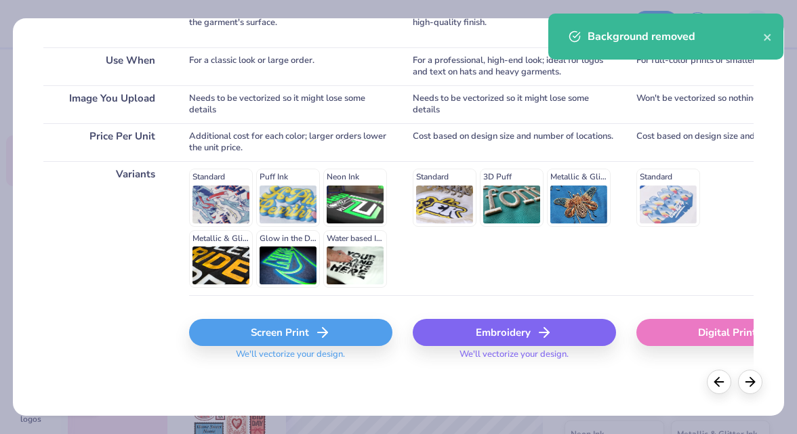
click at [293, 336] on div "Screen Print" at bounding box center [290, 332] width 203 height 27
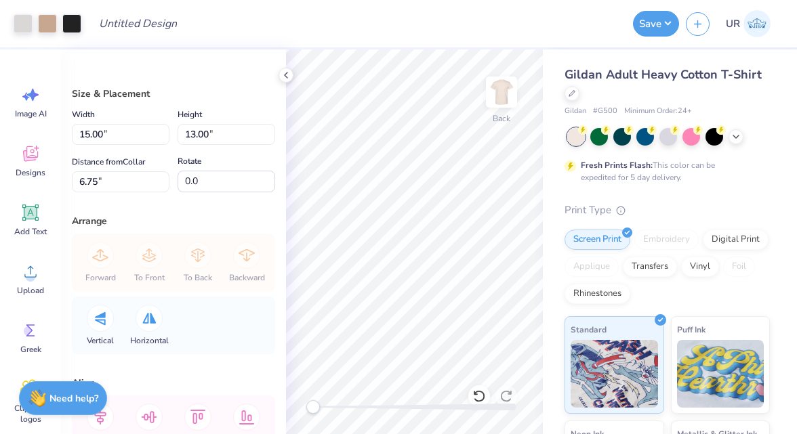
type input "5.65"
type input "4.90"
click at [24, 25] on div at bounding box center [23, 22] width 19 height 19
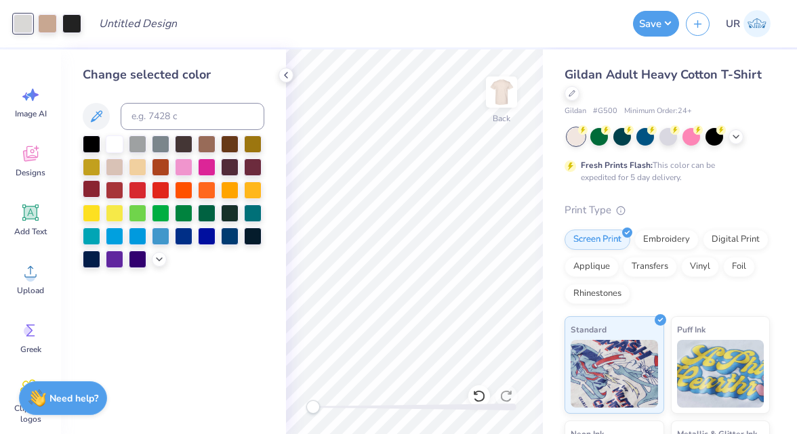
click at [86, 192] on div at bounding box center [92, 189] width 18 height 18
click at [49, 20] on div at bounding box center [47, 22] width 19 height 19
click at [91, 189] on div at bounding box center [92, 189] width 18 height 18
click at [51, 24] on div at bounding box center [47, 22] width 19 height 19
click at [93, 188] on div at bounding box center [92, 189] width 18 height 18
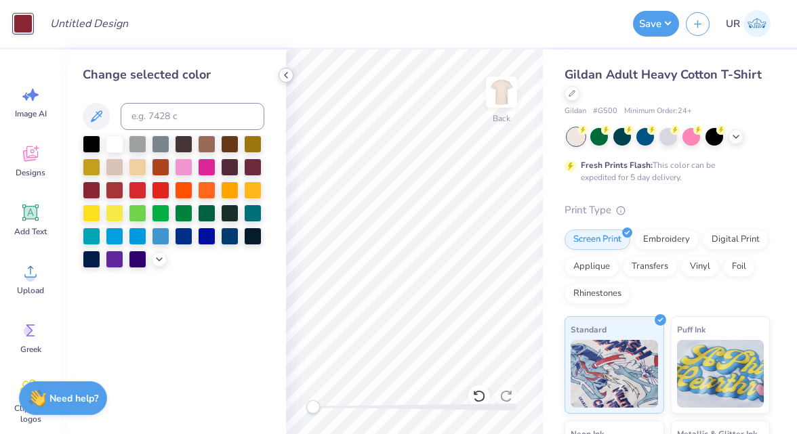
click at [285, 76] on polyline at bounding box center [286, 75] width 3 height 5
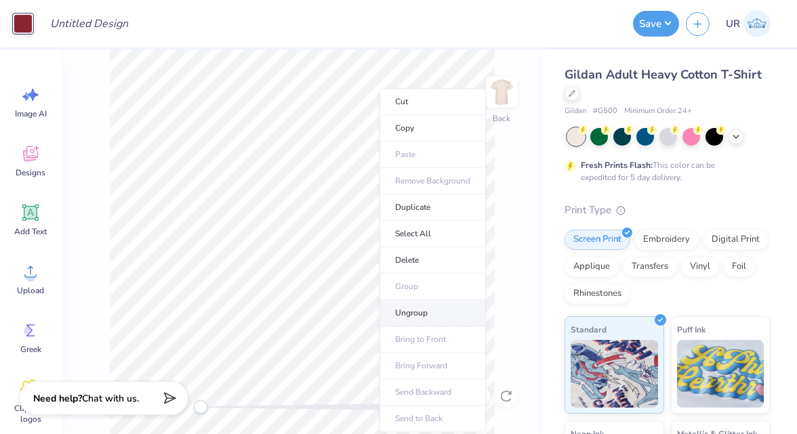
click at [418, 305] on li "Ungroup" at bounding box center [433, 313] width 106 height 26
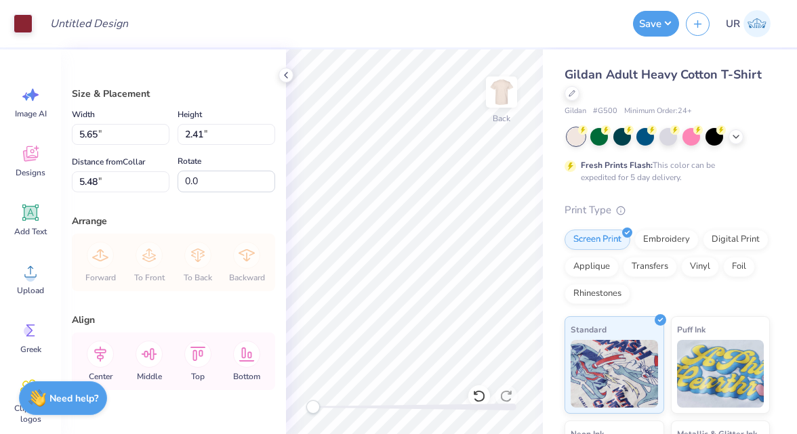
type input "3.00"
click at [287, 75] on icon at bounding box center [286, 75] width 11 height 11
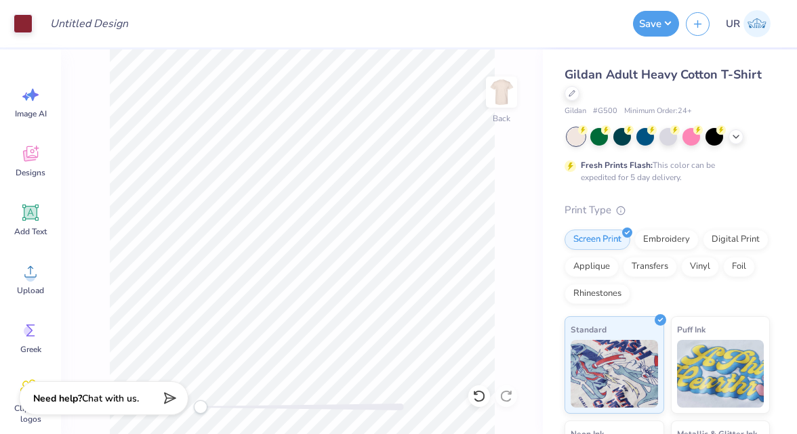
click at [527, 95] on div "Back" at bounding box center [302, 241] width 482 height 385
click at [507, 95] on img at bounding box center [501, 92] width 54 height 54
click at [28, 275] on circle at bounding box center [30, 276] width 9 height 9
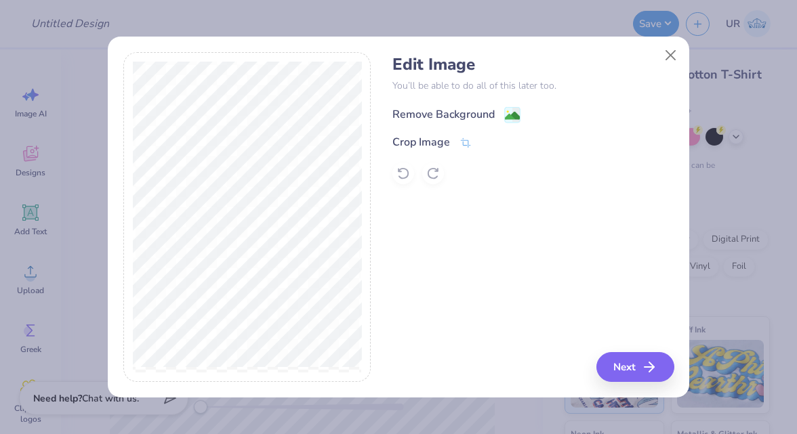
click at [443, 112] on div "Remove Background" at bounding box center [443, 114] width 102 height 16
click at [666, 62] on button "Close" at bounding box center [671, 56] width 26 height 26
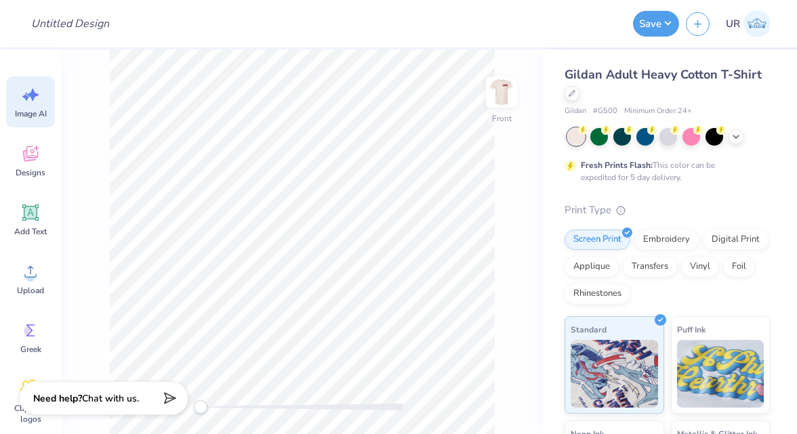
click at [42, 96] on div "Image AI" at bounding box center [30, 102] width 49 height 51
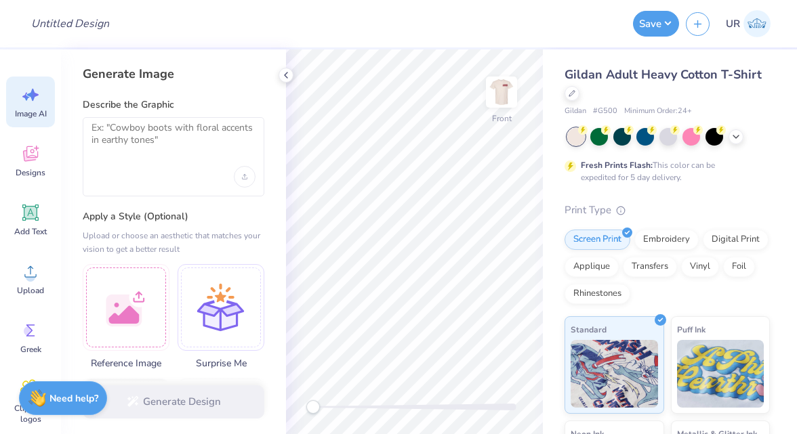
click at [167, 161] on div at bounding box center [174, 156] width 182 height 79
click at [157, 150] on textarea at bounding box center [174, 139] width 164 height 34
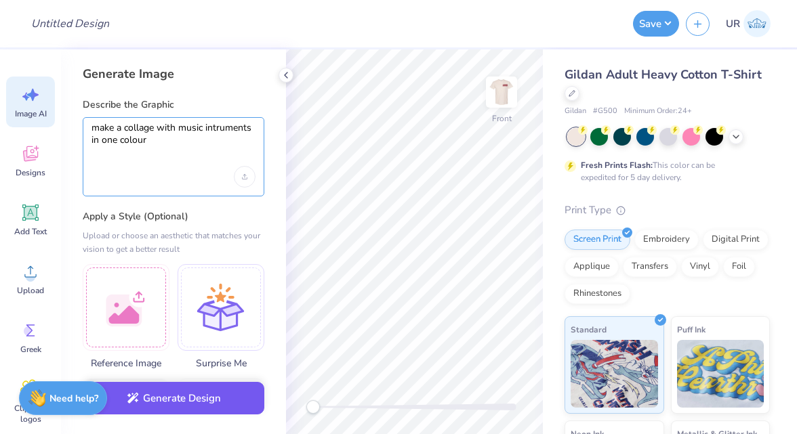
type textarea "make a collage with music intruments in one colour"
click at [180, 411] on button "Generate Design" at bounding box center [174, 398] width 182 height 33
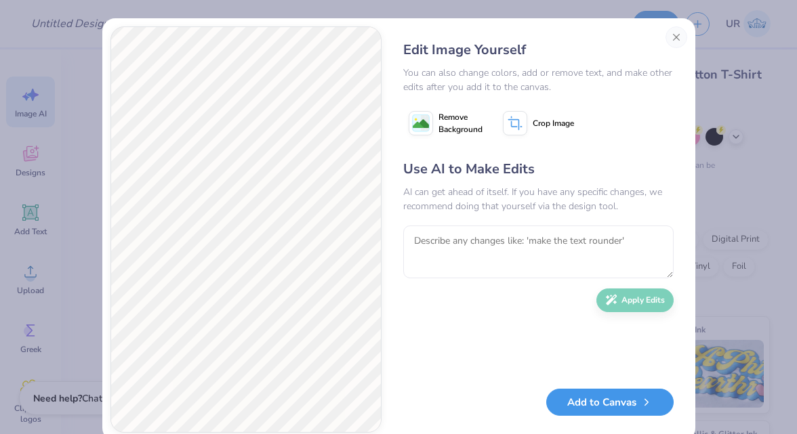
click at [582, 397] on button "Add to Canvas" at bounding box center [609, 403] width 127 height 28
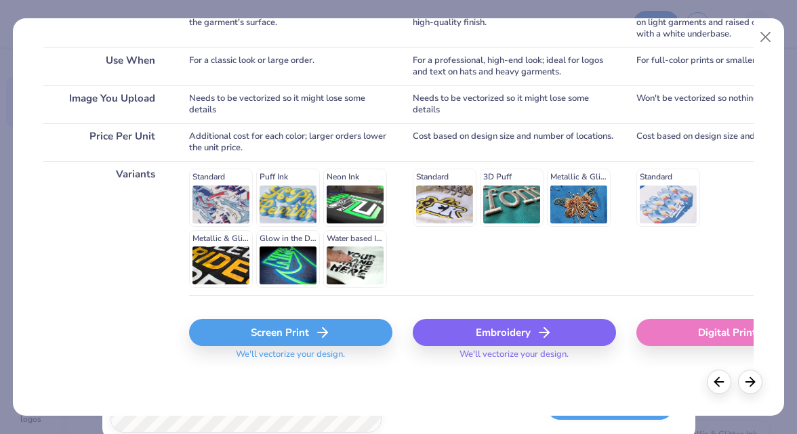
click at [308, 327] on div "Screen Print" at bounding box center [290, 332] width 203 height 27
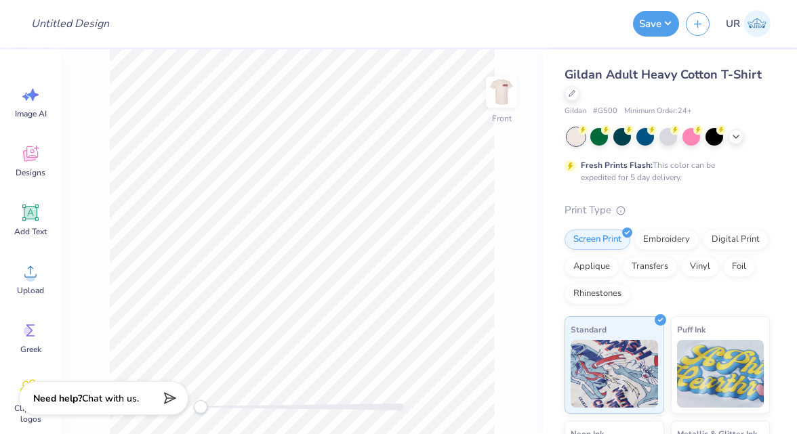
scroll to position [0, 0]
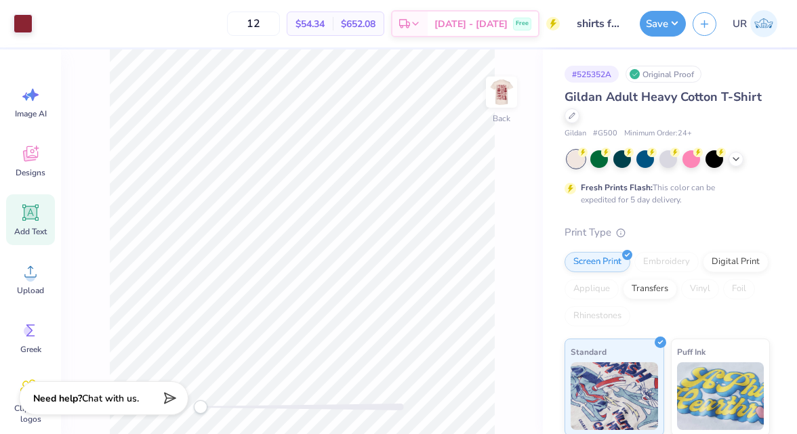
click at [25, 218] on icon at bounding box center [30, 213] width 16 height 16
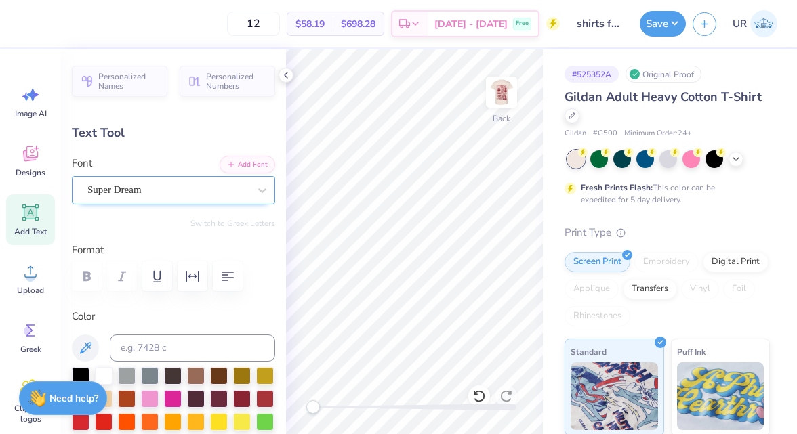
type textarea "r"
type textarea "[US_STATE] A&M UNIVERSITY EST.2025"
click at [290, 78] on icon at bounding box center [286, 75] width 11 height 11
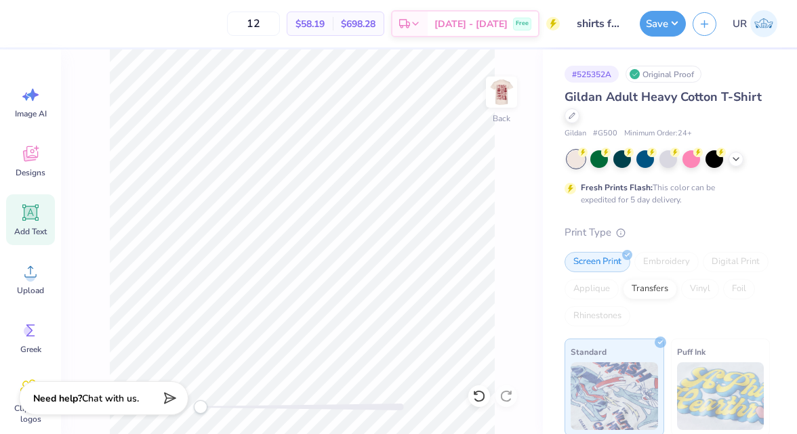
scroll to position [0, 2]
click at [19, 202] on div "Add Text" at bounding box center [30, 220] width 49 height 51
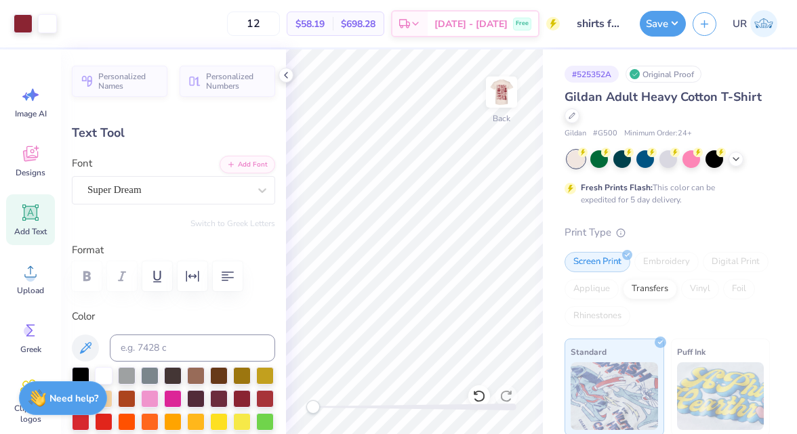
type input "15.02"
type input "2.57"
type input "11.96"
click at [218, 281] on button "button" at bounding box center [228, 277] width 30 height 30
click at [235, 391] on div at bounding box center [242, 398] width 18 height 18
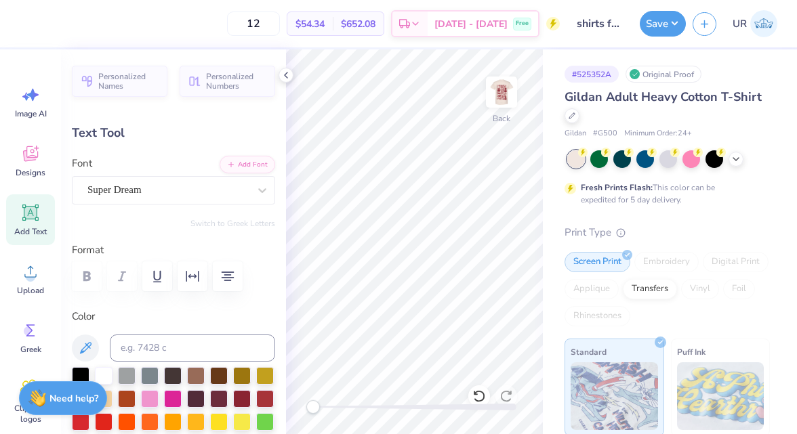
type input "7.35"
type input "1.26"
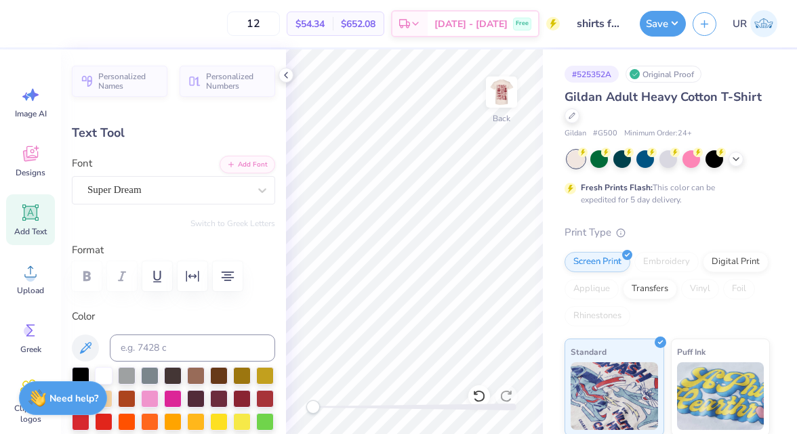
type input "4.99"
type input "0.86"
type input "12.37"
click at [288, 74] on icon at bounding box center [286, 75] width 11 height 11
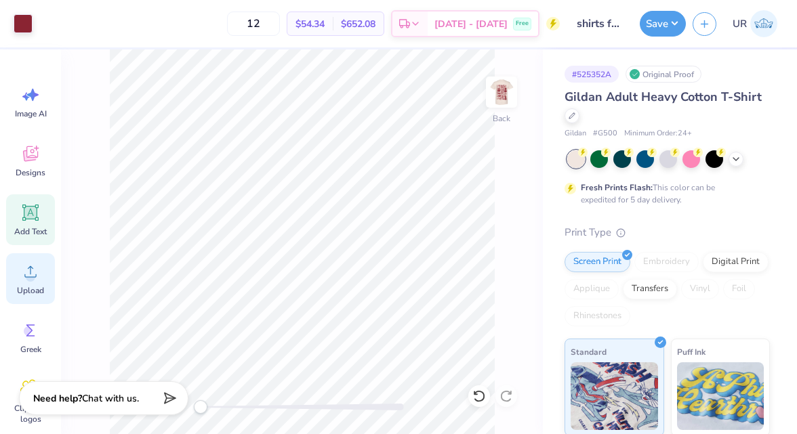
click at [35, 277] on icon at bounding box center [30, 272] width 12 height 12
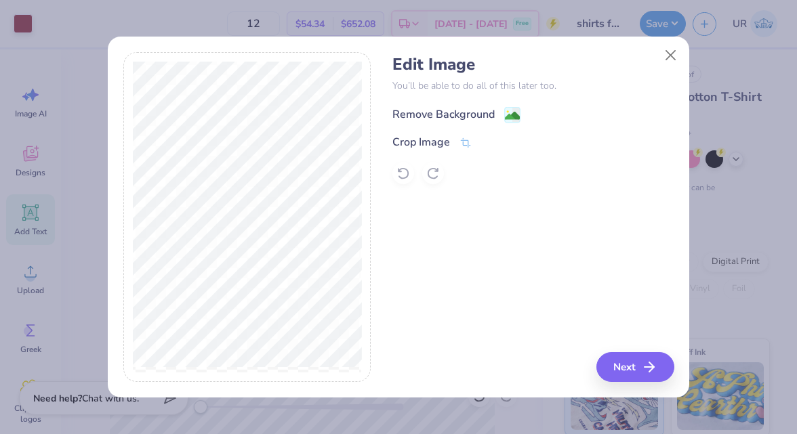
click at [418, 119] on div "Remove Background" at bounding box center [443, 114] width 102 height 16
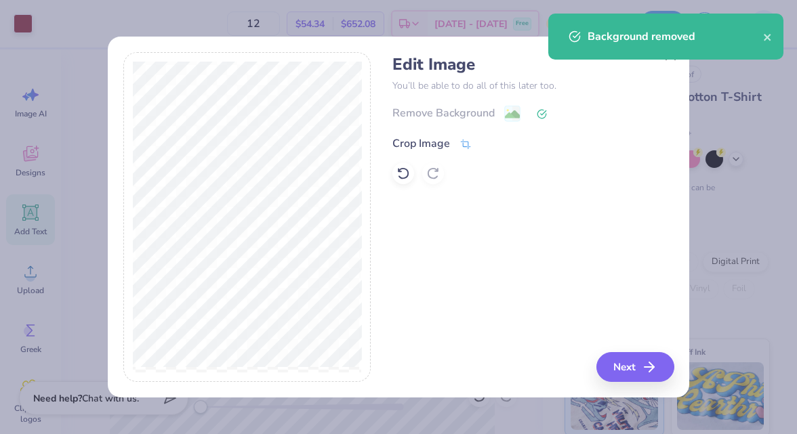
click at [431, 143] on div "Crop Image" at bounding box center [421, 144] width 58 height 16
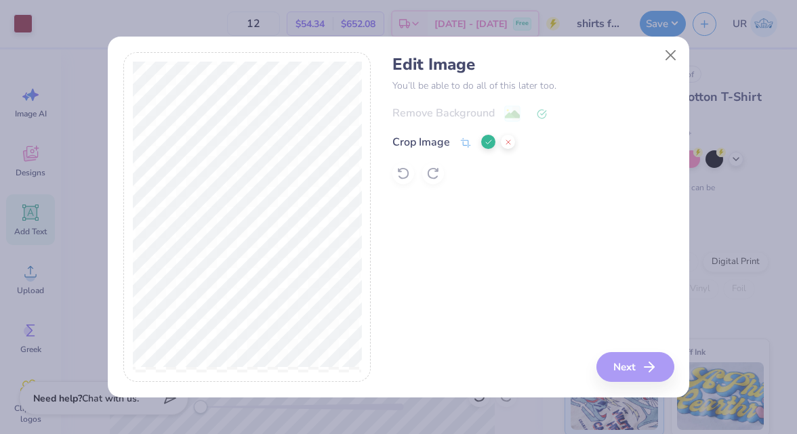
click at [490, 144] on icon at bounding box center [489, 142] width 8 height 8
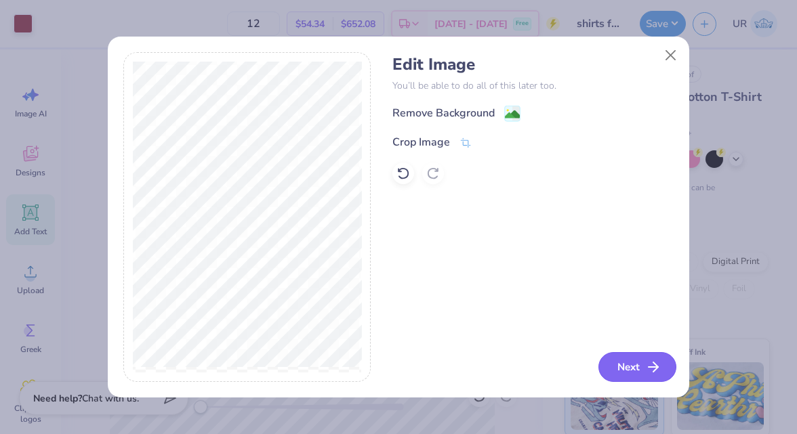
click at [635, 365] on button "Next" at bounding box center [638, 367] width 78 height 30
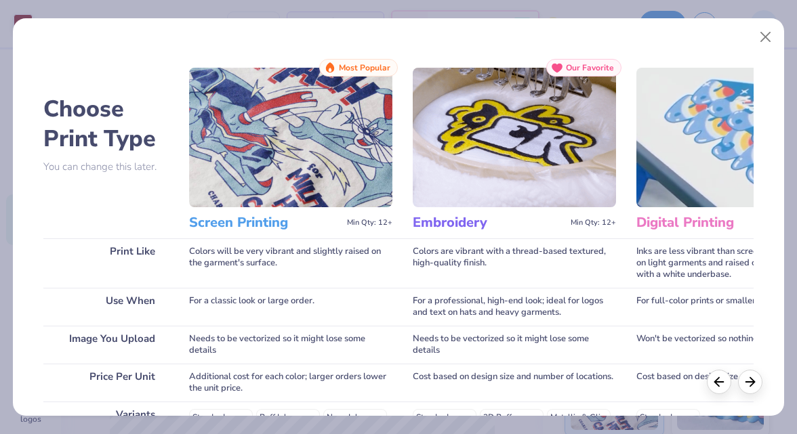
scroll to position [241, 0]
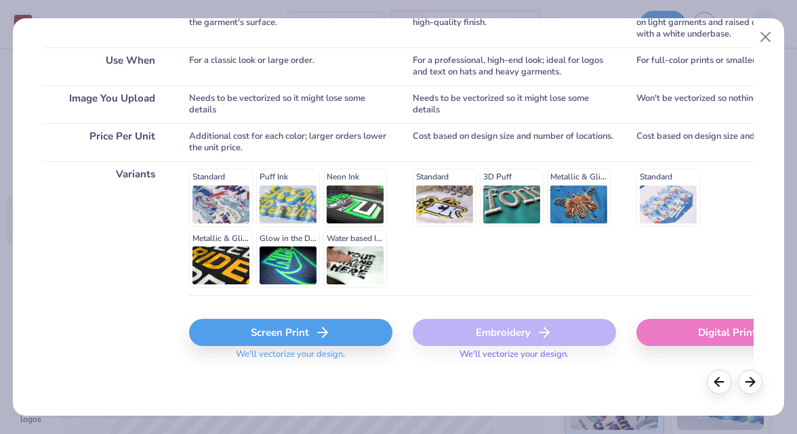
click at [293, 329] on div "Screen Print" at bounding box center [290, 332] width 203 height 27
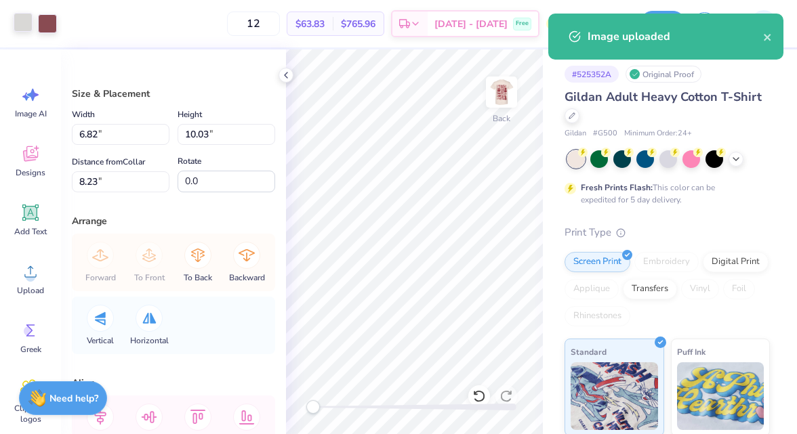
click at [31, 22] on div at bounding box center [23, 22] width 19 height 19
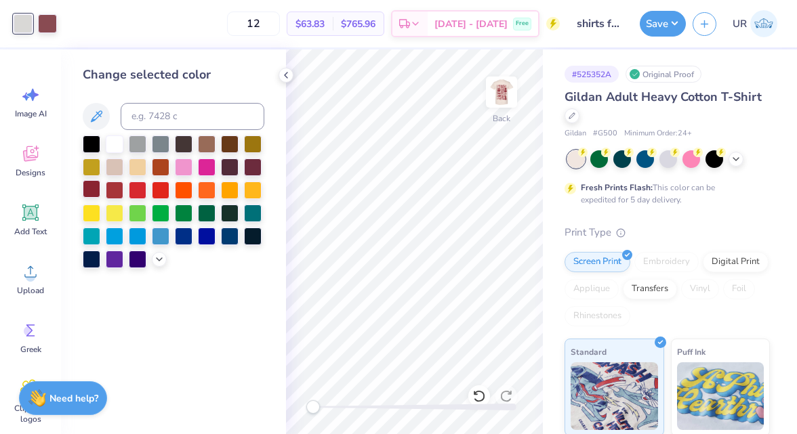
click at [94, 189] on div at bounding box center [92, 189] width 18 height 18
click at [47, 26] on div at bounding box center [47, 22] width 19 height 19
click at [94, 198] on div at bounding box center [92, 189] width 18 height 18
click at [98, 191] on div at bounding box center [92, 189] width 18 height 18
click at [286, 77] on polyline at bounding box center [286, 75] width 3 height 5
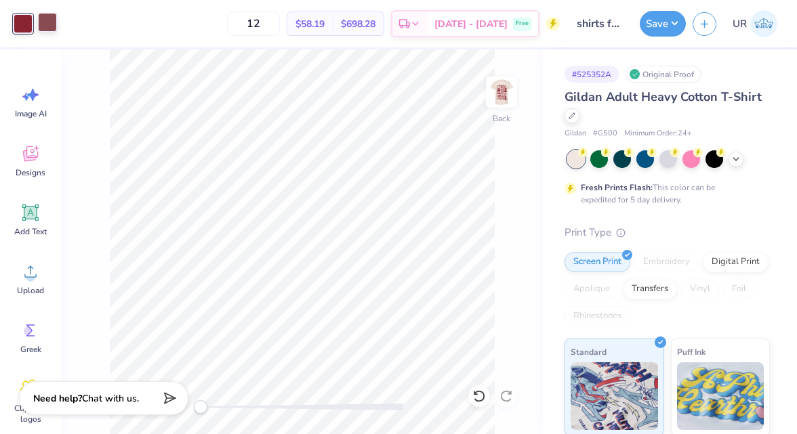
click at [38, 26] on div at bounding box center [47, 22] width 19 height 19
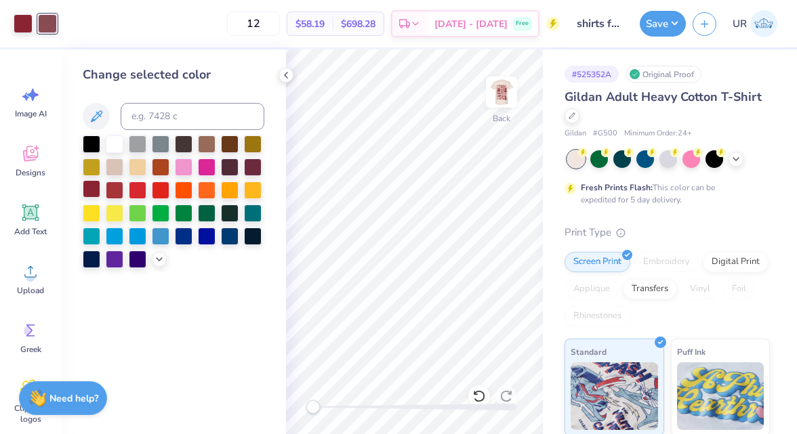
click at [94, 190] on div at bounding box center [92, 189] width 18 height 18
click at [292, 77] on div at bounding box center [286, 75] width 15 height 15
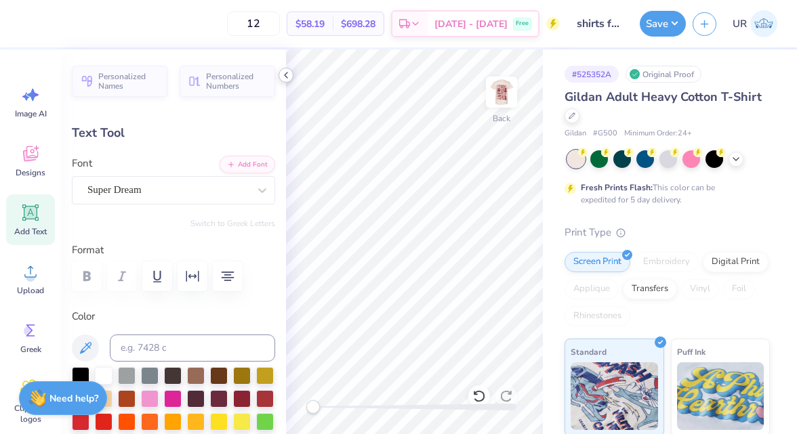
scroll to position [0, 0]
type textarea "EST.2025"
type input "1.95"
type input "0.32"
type input "6.28"
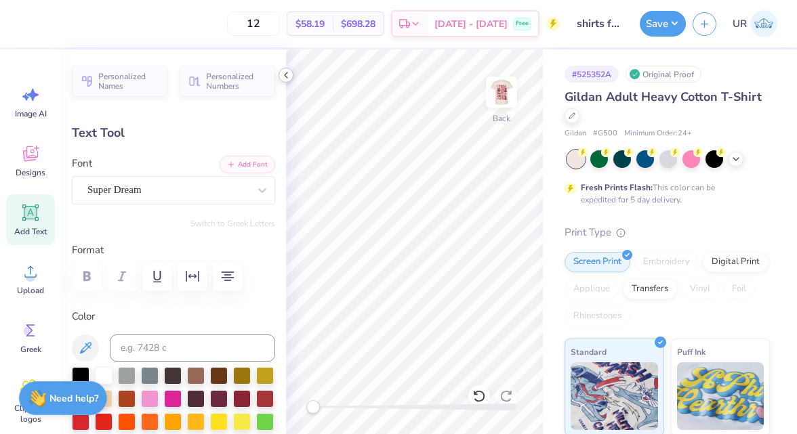
type input "2.59"
type input "0.43"
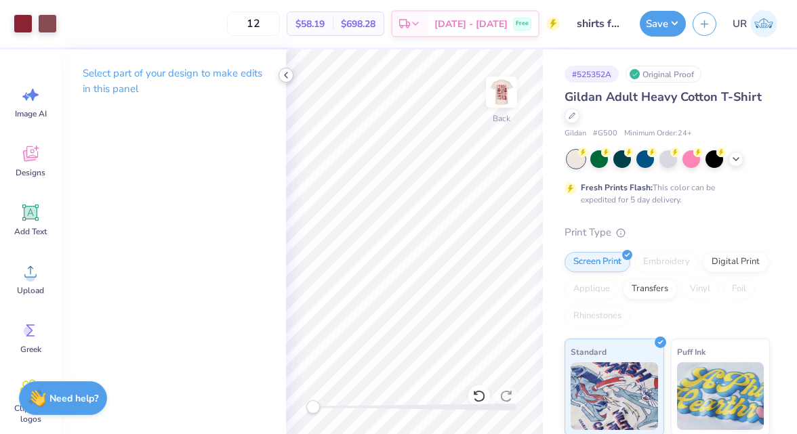
click at [284, 70] on icon at bounding box center [286, 75] width 11 height 11
click at [287, 76] on icon at bounding box center [286, 75] width 11 height 11
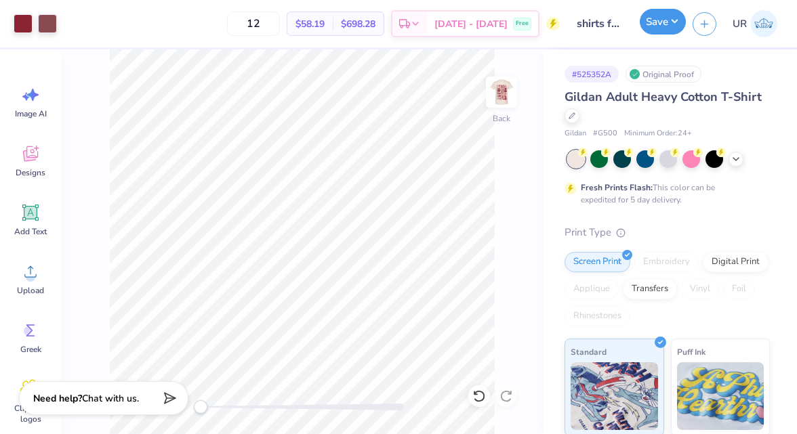
click at [662, 24] on button "Save" at bounding box center [663, 22] width 46 height 26
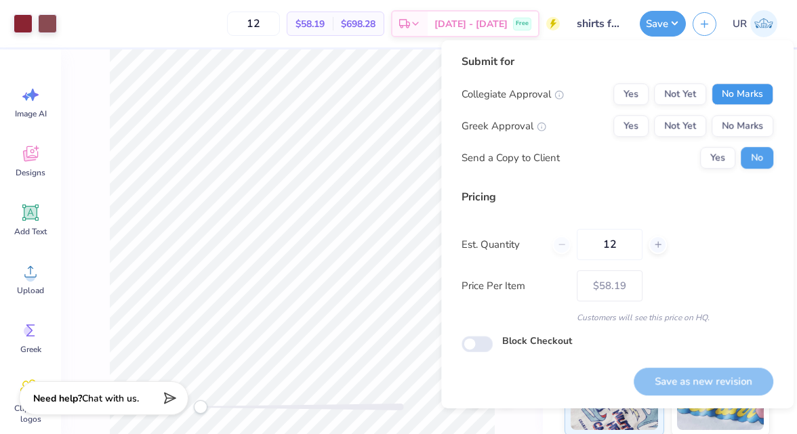
click at [729, 101] on button "No Marks" at bounding box center [743, 94] width 62 height 22
click at [735, 123] on button "No Marks" at bounding box center [743, 126] width 62 height 22
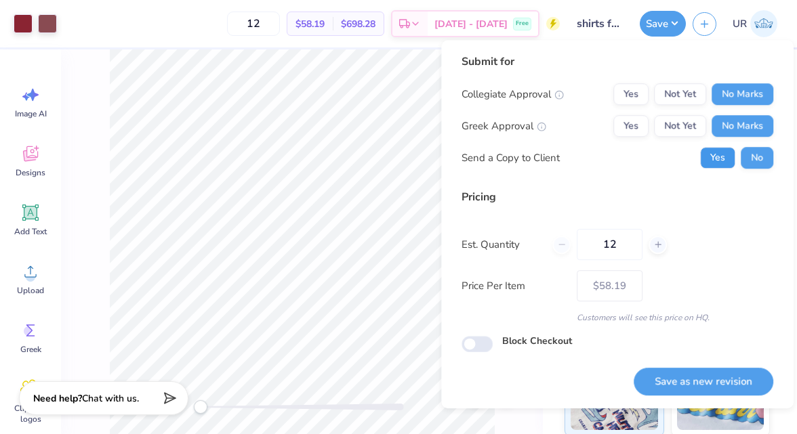
click at [714, 161] on button "Yes" at bounding box center [717, 158] width 35 height 22
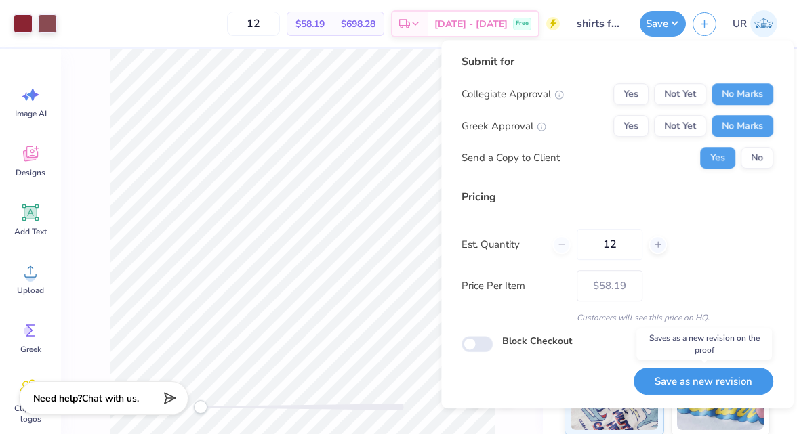
click at [653, 376] on button "Save as new revision" at bounding box center [704, 382] width 140 height 28
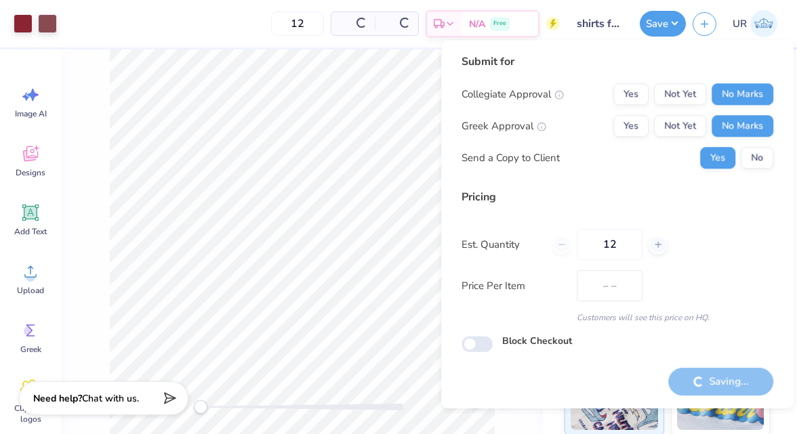
type input "$58.19"
